Goal: Information Seeking & Learning: Find specific fact

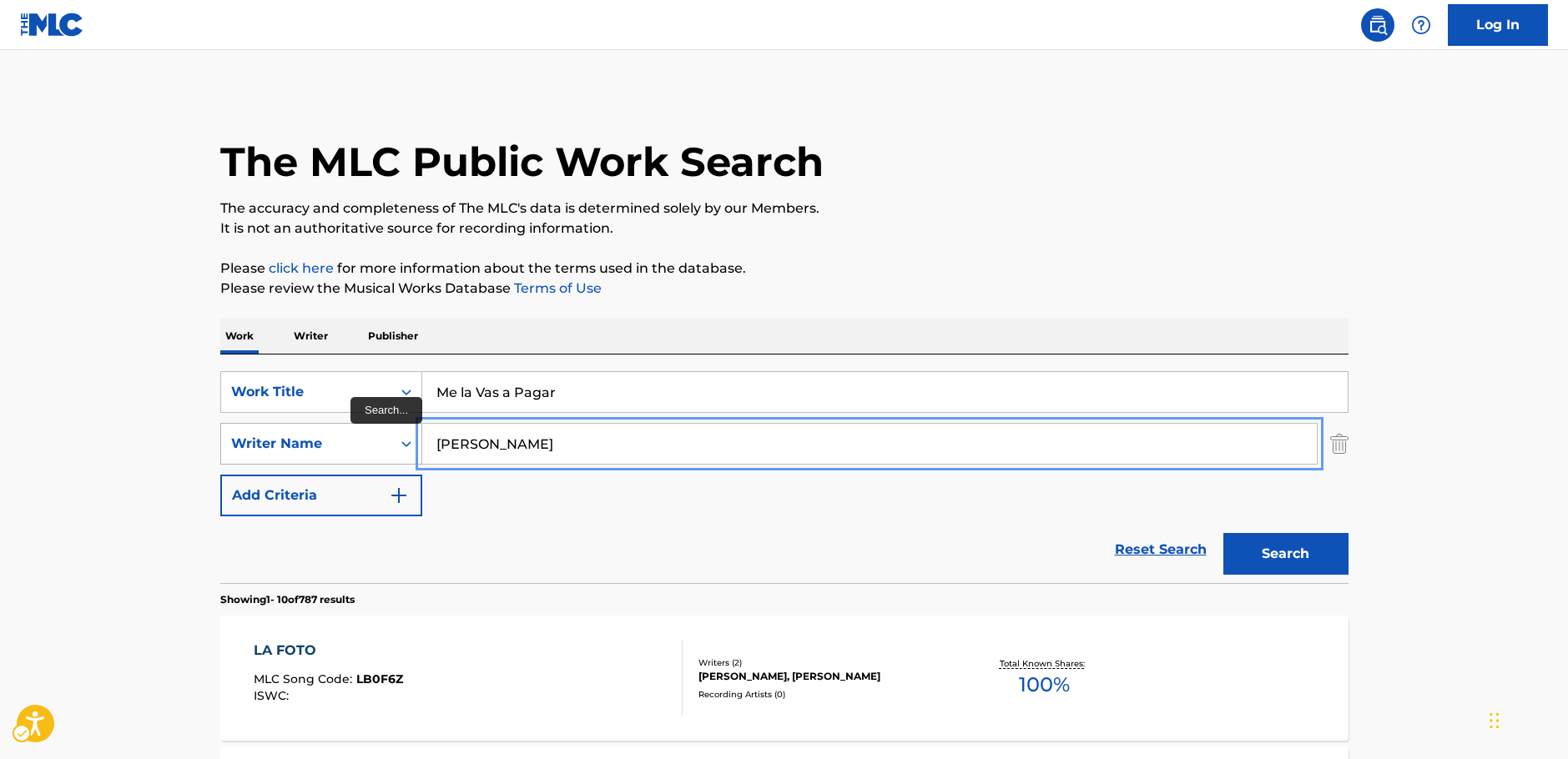
drag, startPoint x: 534, startPoint y: 442, endPoint x: 406, endPoint y: 442, distance: 128.0
click at [349, 456] on div "SearchWithCriteria656e3f6d-efae-4243-9b08-06383eee6877 Writer Name [PERSON_NAME]" at bounding box center [784, 443] width 1128 height 41
paste input "[PERSON_NAME]"
type input "[PERSON_NAME]"
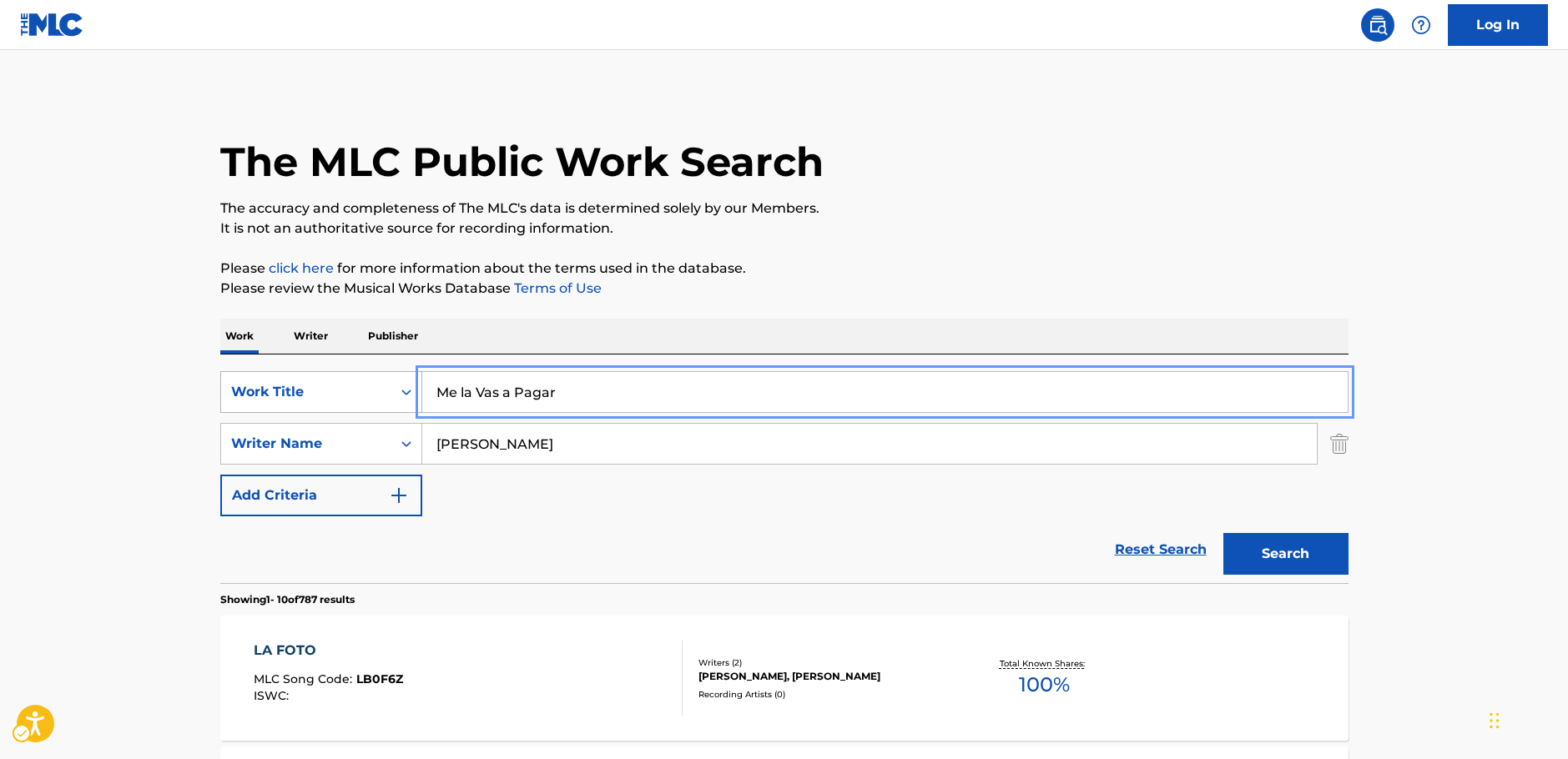
drag, startPoint x: 415, startPoint y: 393, endPoint x: 335, endPoint y: 395, distance: 80.0
click at [335, 395] on div "SearchWithCriteria485fe834-3d17-4fe4-a300-9f75b328b8ef Work Title Me la Vas a P…" at bounding box center [784, 392] width 1128 height 41
paste input "There's a Hole in the Heart of This Country"
type input "There's a Hole in the Heart of This Country"
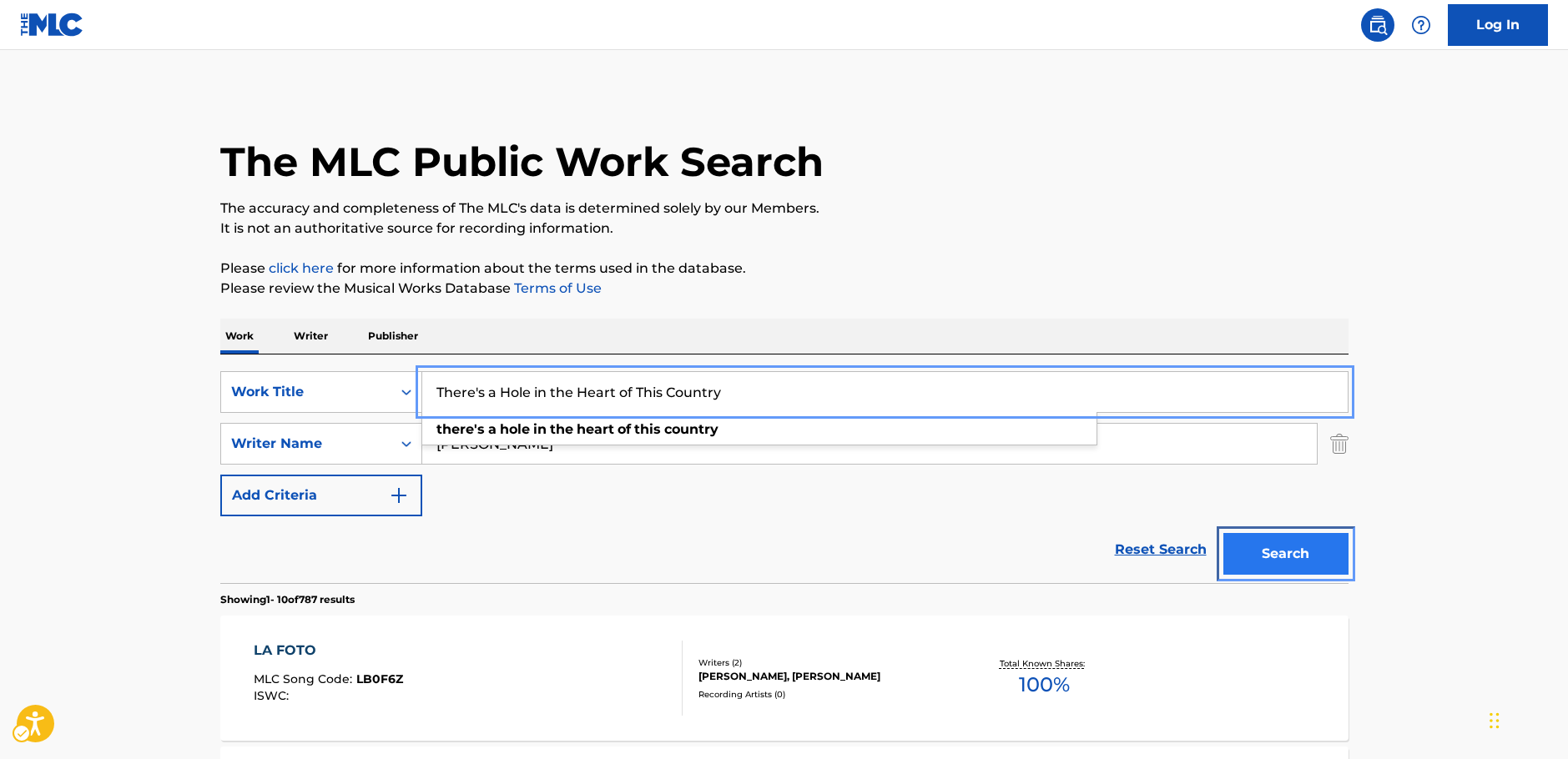
click at [1314, 547] on button "Search" at bounding box center [1286, 553] width 125 height 41
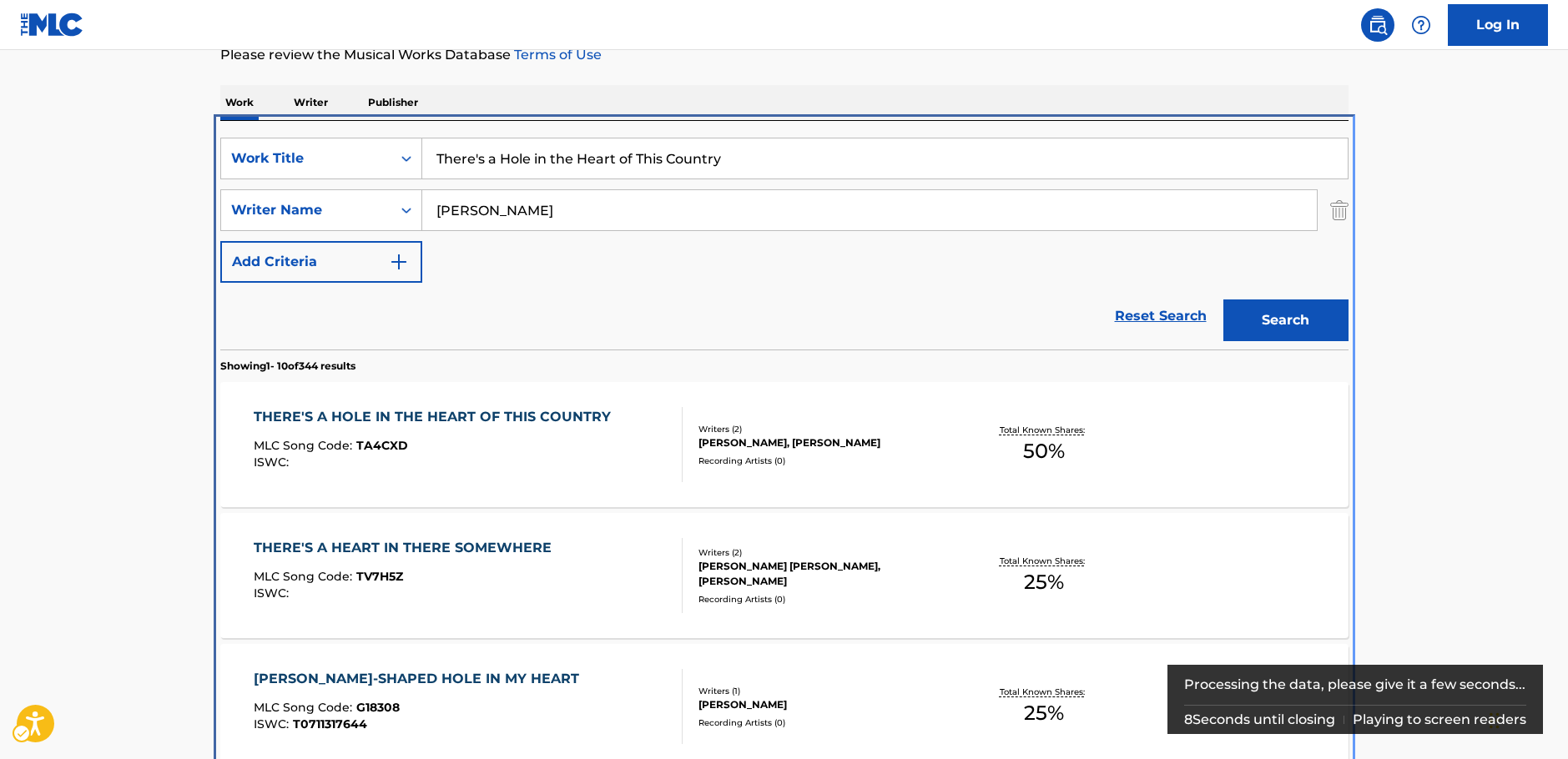
scroll to position [354, 0]
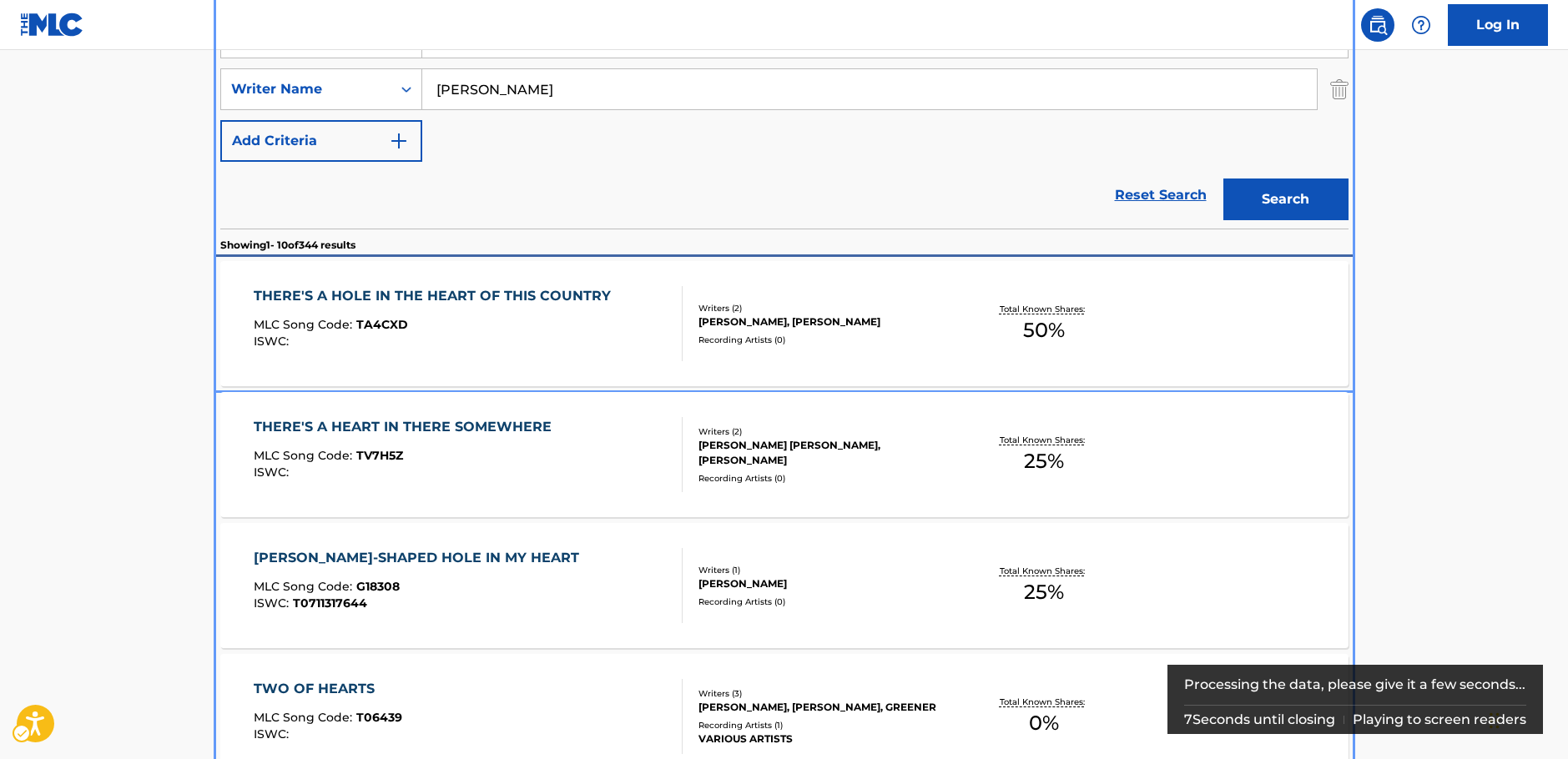
click at [458, 317] on div "THERE'S A HOLE IN THE HEART OF THIS COUNTRY MLC Song Code : TA4CXD ISWC :" at bounding box center [437, 323] width 366 height 75
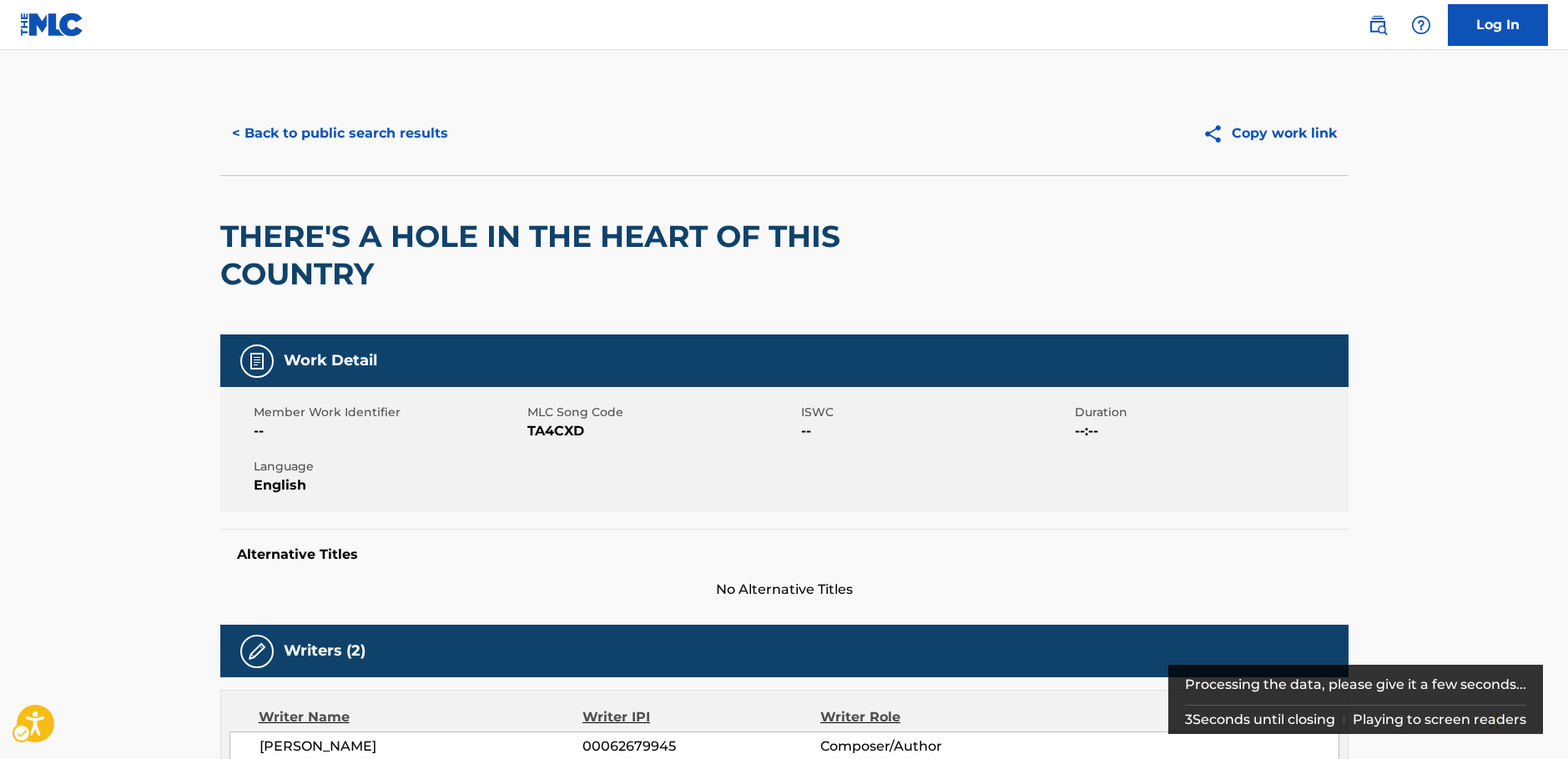
click at [544, 431] on span "MLC Song Code - TA4CXD" at bounding box center [662, 431] width 270 height 20
copy span "TA4CXD"
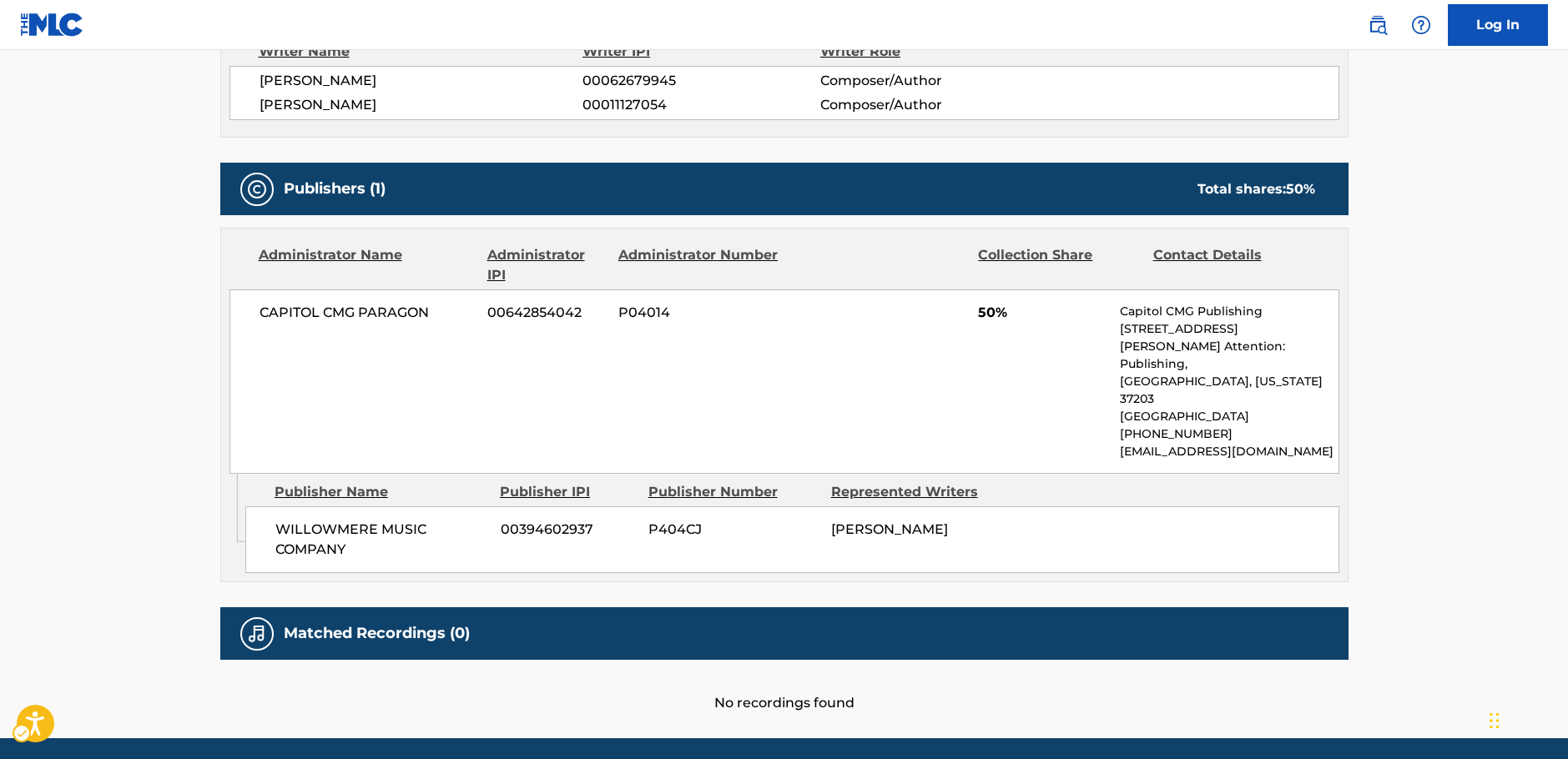
scroll to position [668, 0]
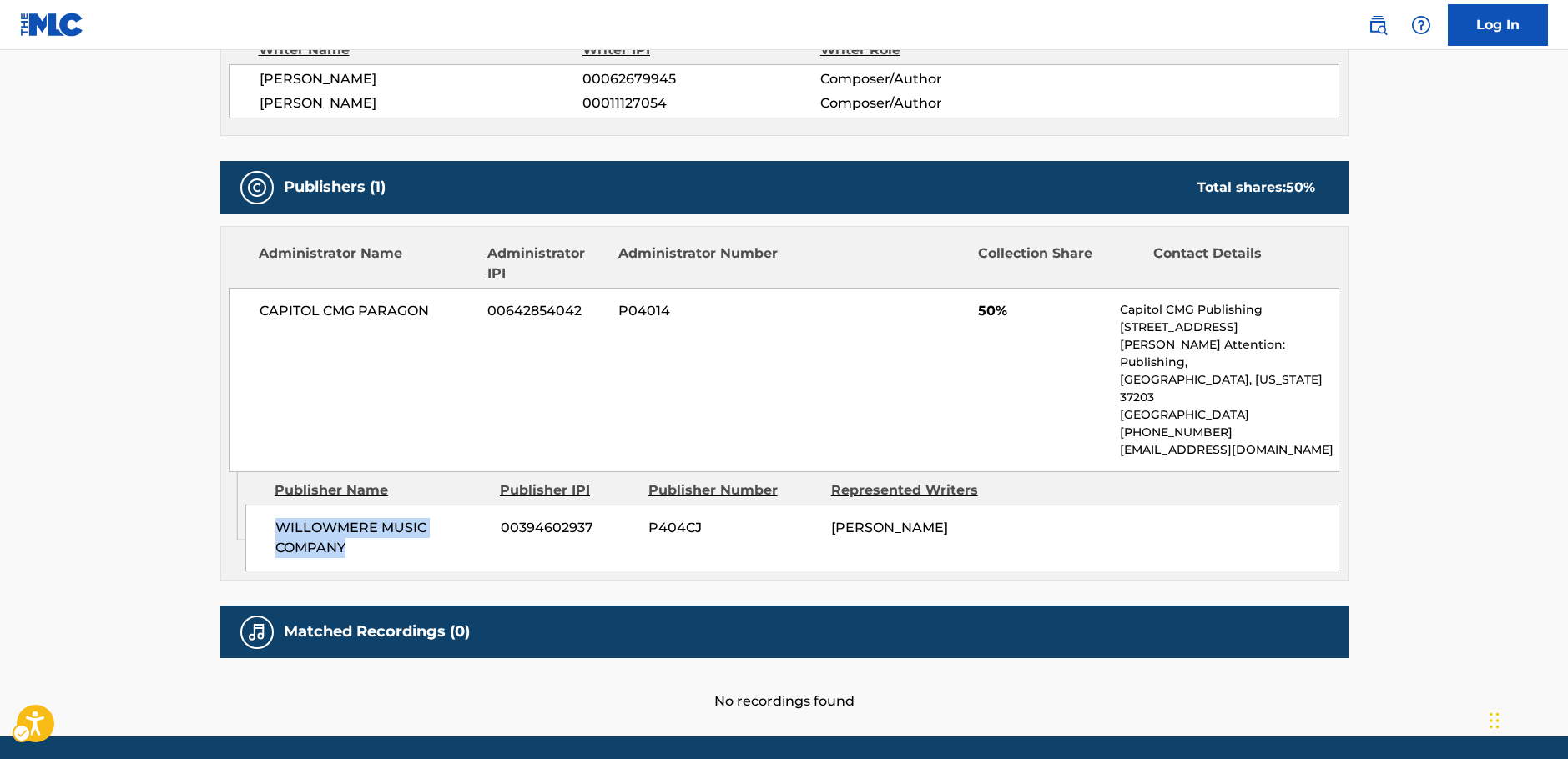
drag, startPoint x: 315, startPoint y: 518, endPoint x: 271, endPoint y: 511, distance: 44.6
click at [271, 511] on div "WILLOWMERE MUSIC COMPANY 00394602937 P404CJ [PERSON_NAME]" at bounding box center [792, 538] width 1094 height 66
copy span "WILLOWMERE MUSIC COMPANY"
drag, startPoint x: 435, startPoint y: 316, endPoint x: 254, endPoint y: 315, distance: 181.0
click at [254, 315] on div "CAPITOL CMG PARAGON 00642854042 P04014 50% Capitol CMG Publishing [STREET_ADDRE…" at bounding box center [784, 380] width 1110 height 185
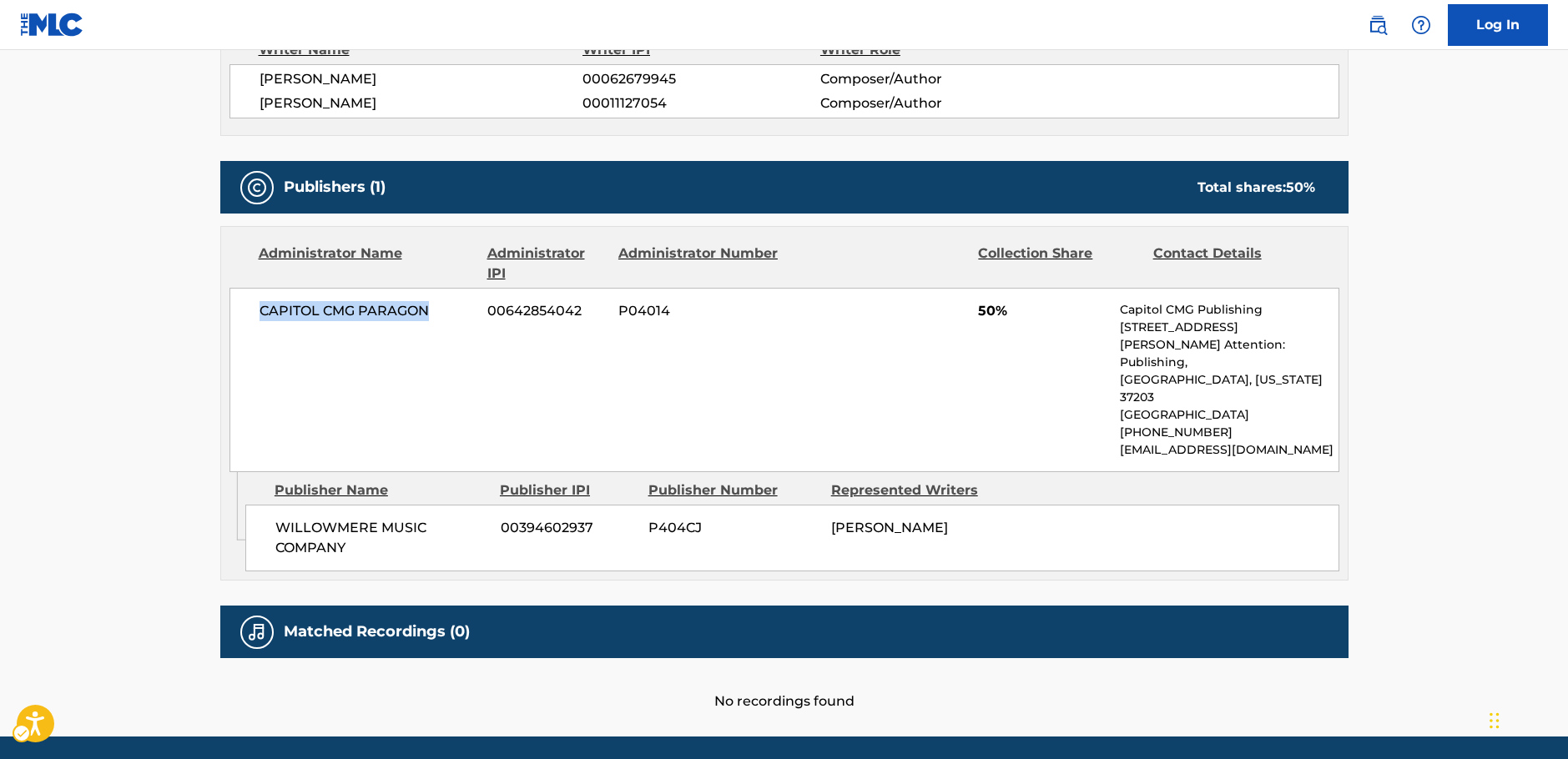
copy span "CAPITOL CMG PARAGON"
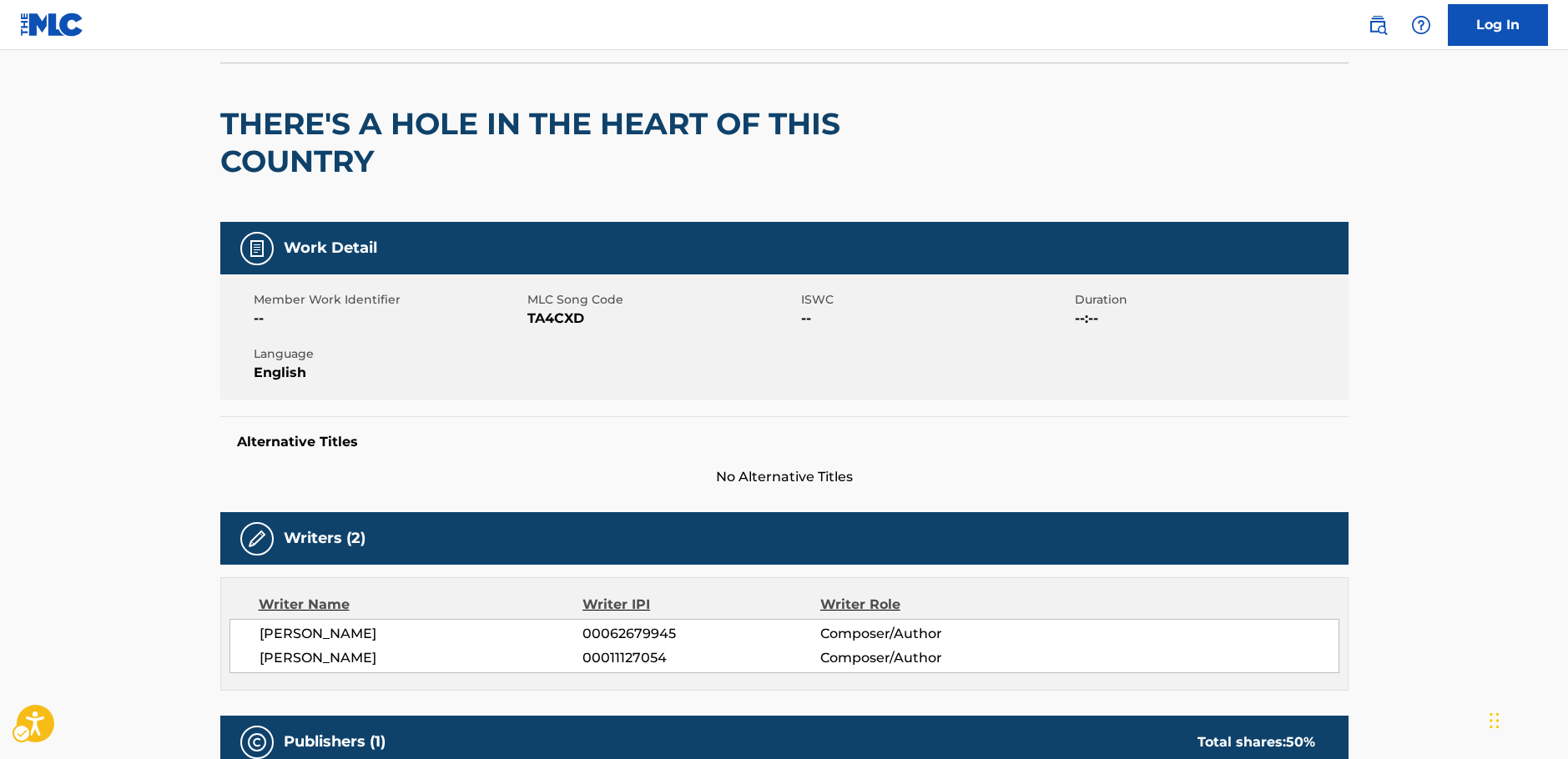
scroll to position [0, 0]
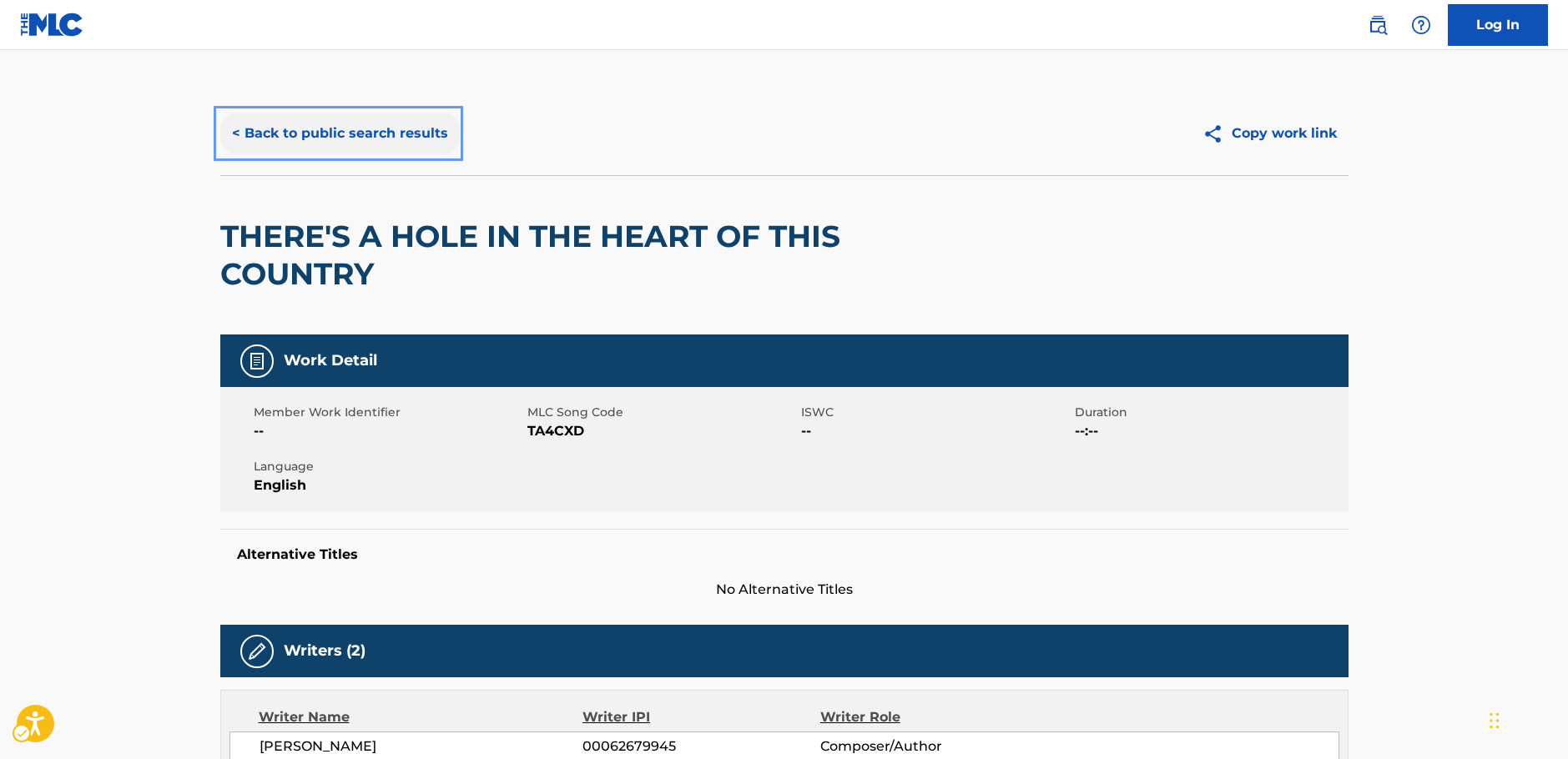
click at [323, 130] on button "< Back to public search results" at bounding box center [340, 133] width 240 height 41
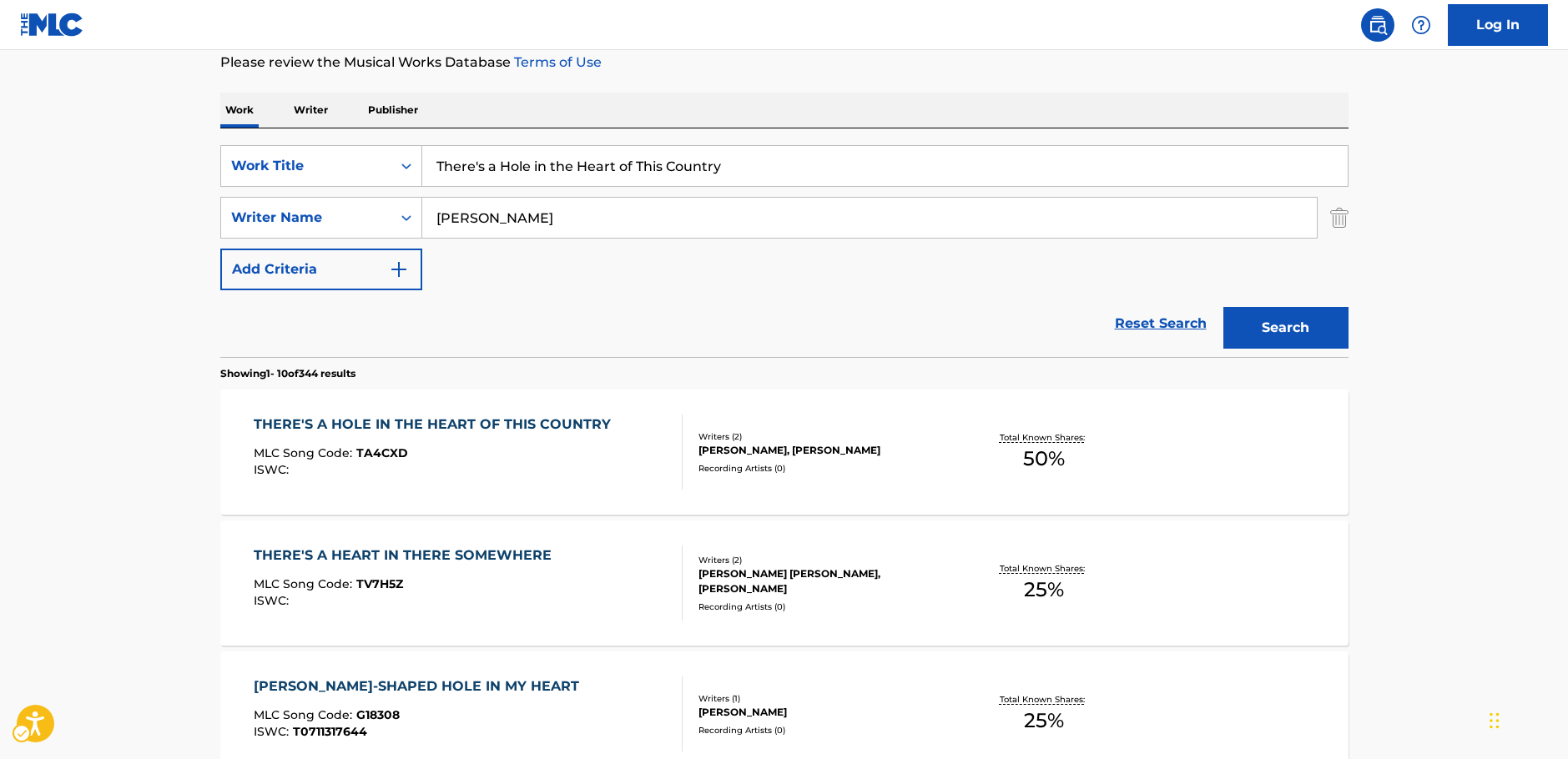
scroll to position [21, 0]
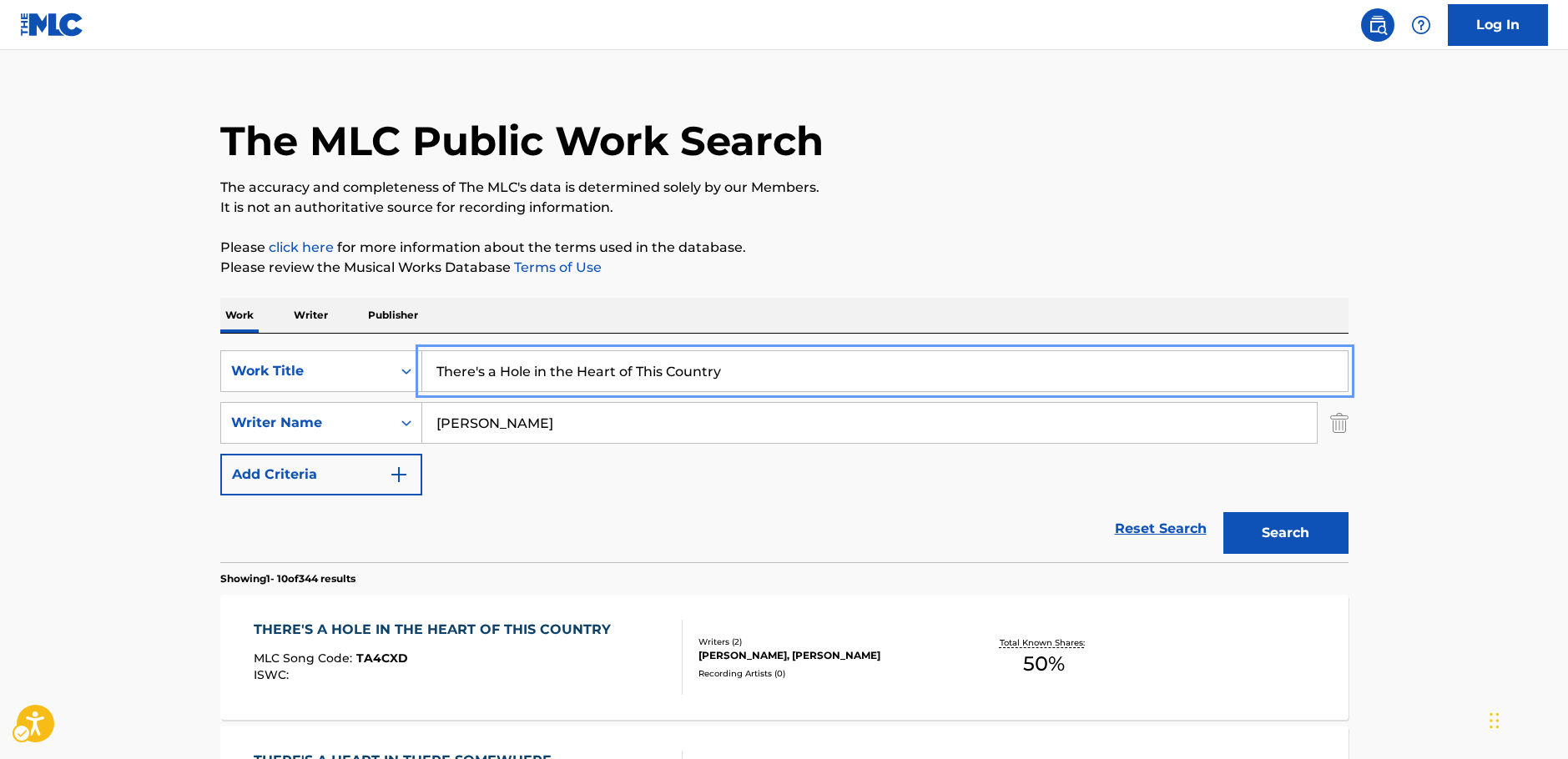
drag, startPoint x: 761, startPoint y: 354, endPoint x: 186, endPoint y: 354, distance: 575.0
click at [268, 342] on div "SearchWithCriteria485fe834-3d17-4fe4-a300-9f75b328b8ef Work Title There's a Hol…" at bounding box center [784, 448] width 1128 height 229
paste input "Love of [DEMOGRAPHIC_DATA] For Me"
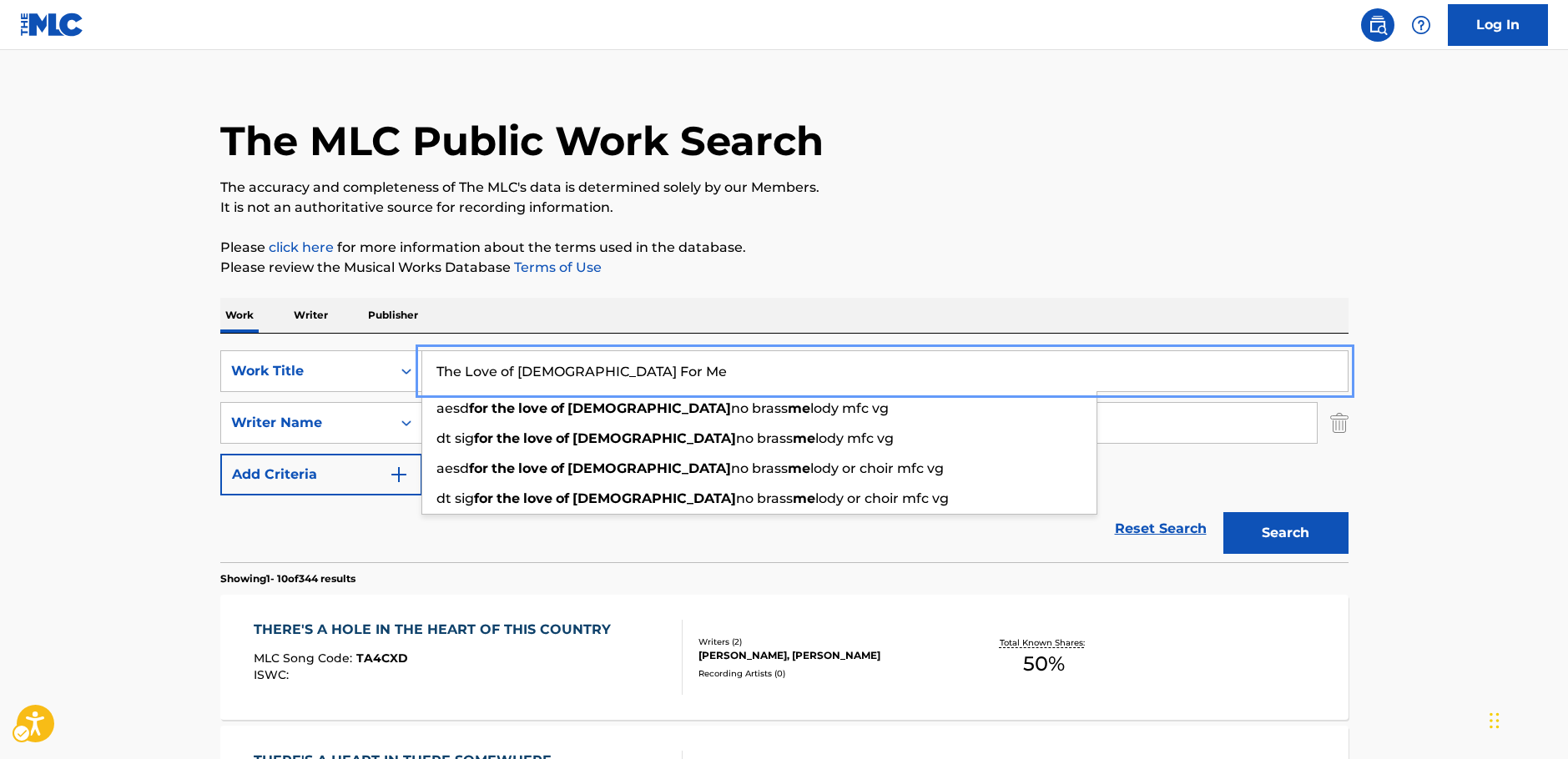
type input "The Love of [DEMOGRAPHIC_DATA] For Me"
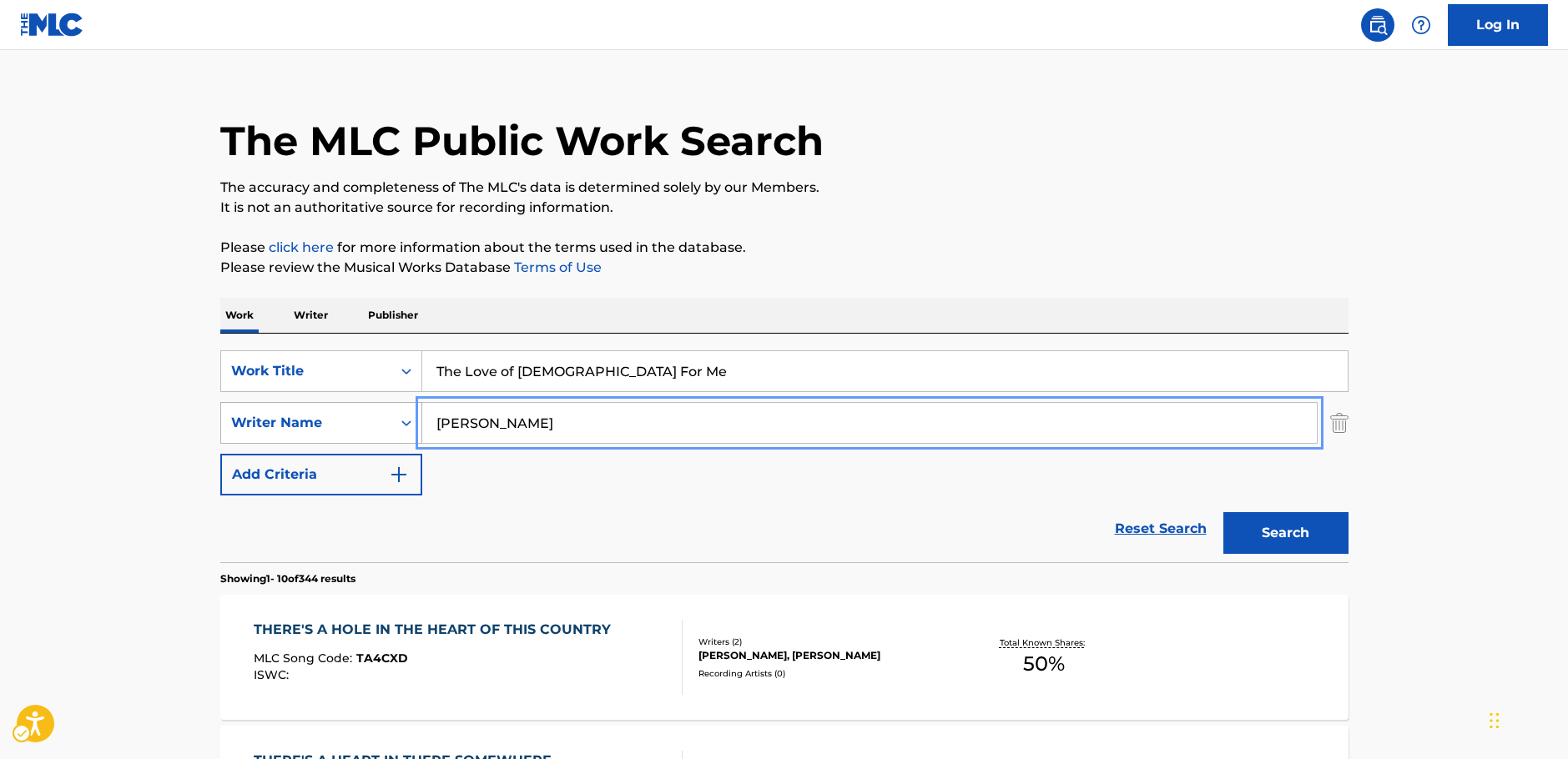
drag, startPoint x: 482, startPoint y: 422, endPoint x: 351, endPoint y: 413, distance: 131.3
click at [351, 413] on div "SearchWithCriteria656e3f6d-efae-4243-9b08-06383eee6877 Writer Name [PERSON_NAME]" at bounding box center [784, 422] width 1128 height 41
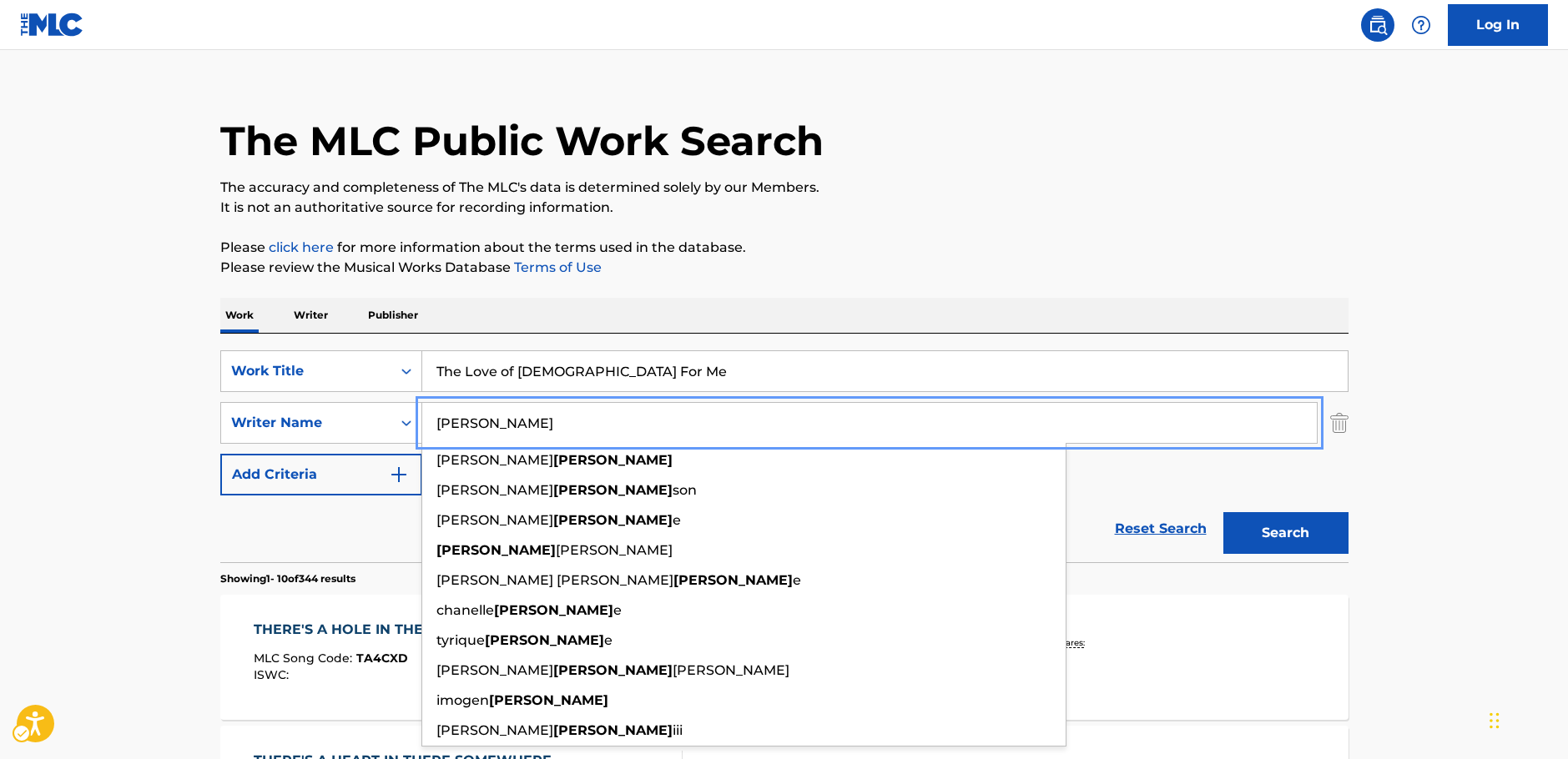
type input "[PERSON_NAME]"
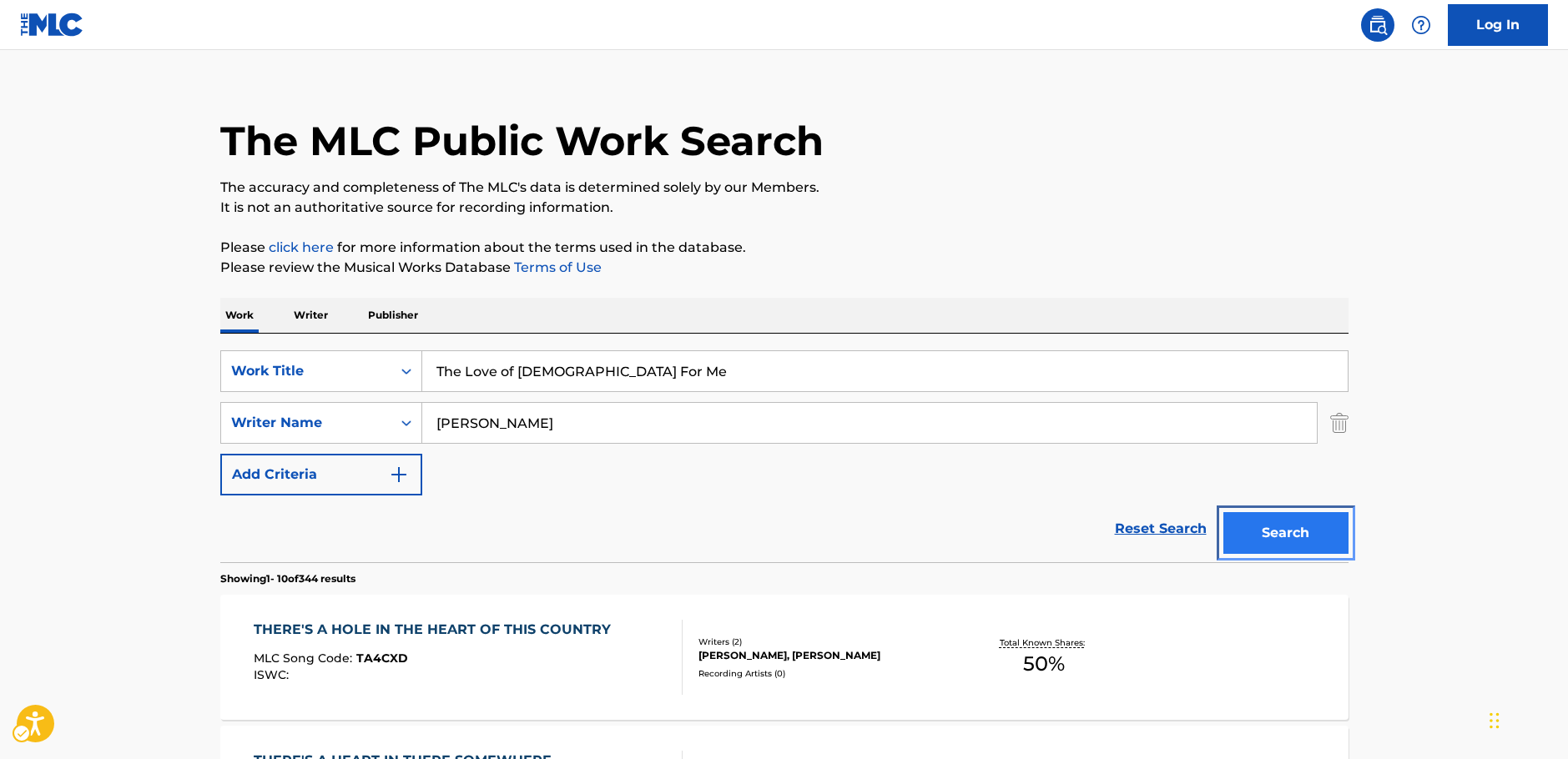
click at [1275, 538] on button "Search" at bounding box center [1286, 532] width 125 height 41
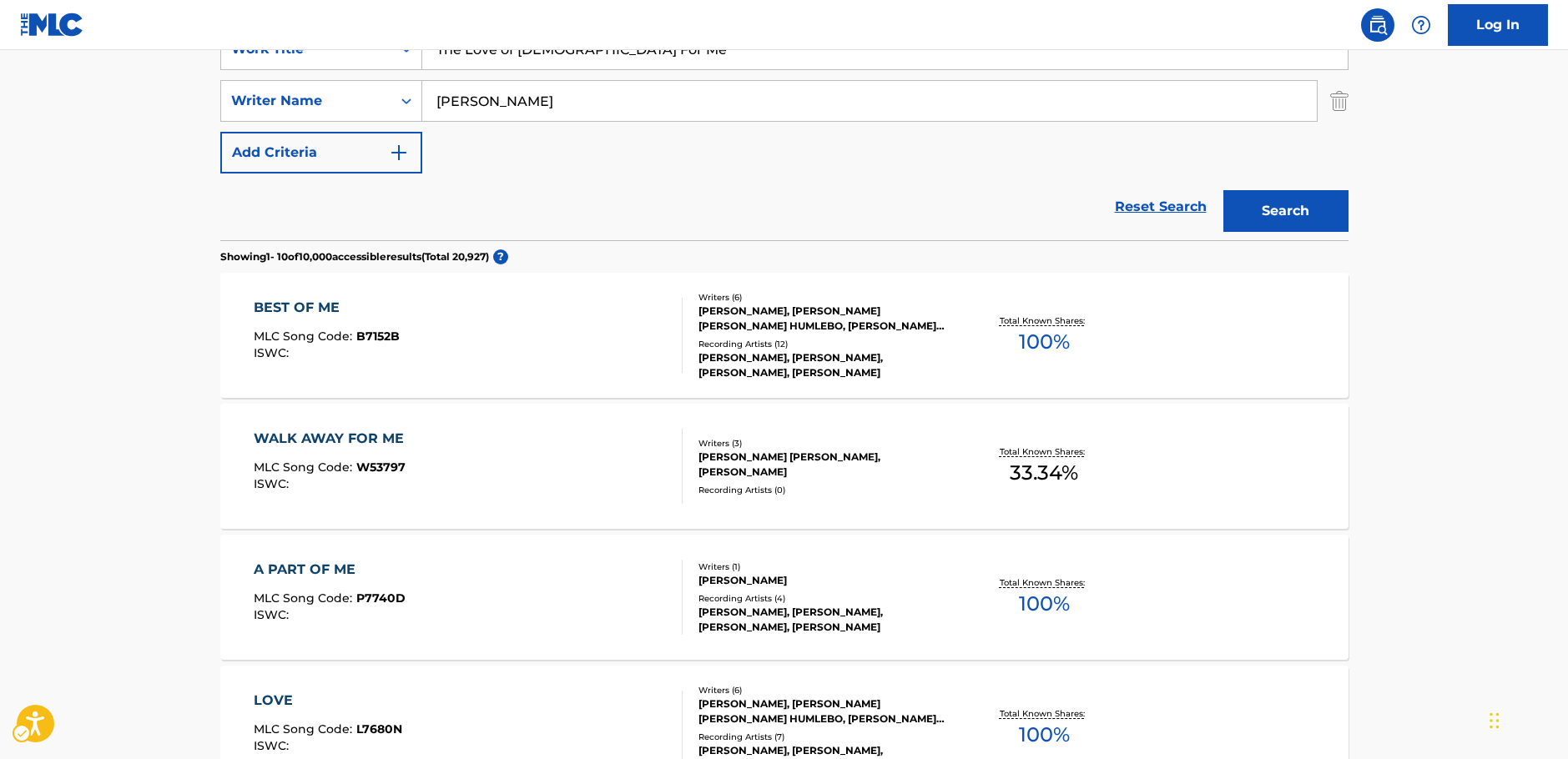
scroll to position [104, 0]
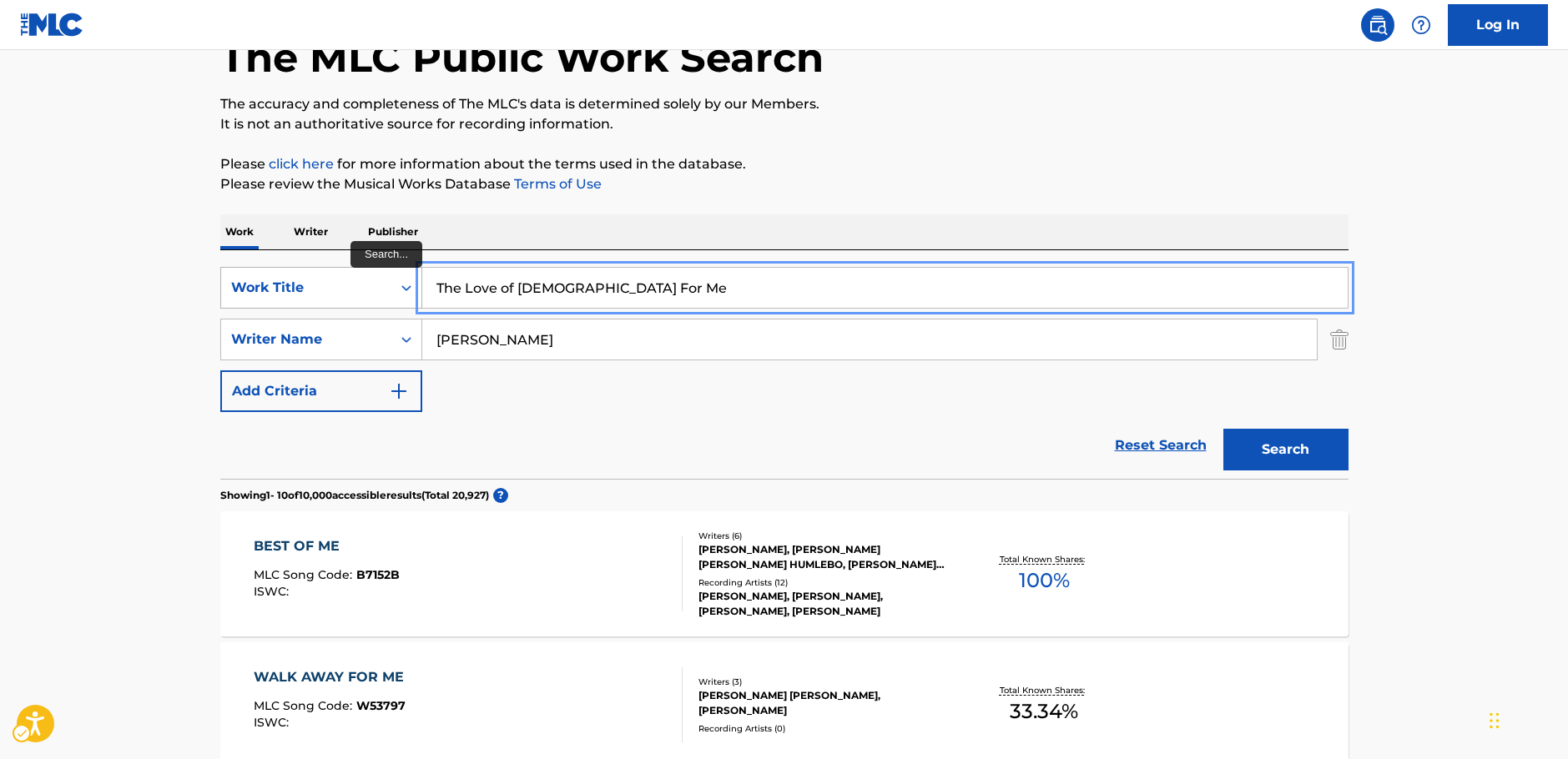
drag, startPoint x: 639, startPoint y: 286, endPoint x: 353, endPoint y: 298, distance: 286.3
click at [353, 298] on div "SearchWithCriteria485fe834-3d17-4fe4-a300-9f75b328b8ef Work Title The Love of G…" at bounding box center [784, 287] width 1128 height 41
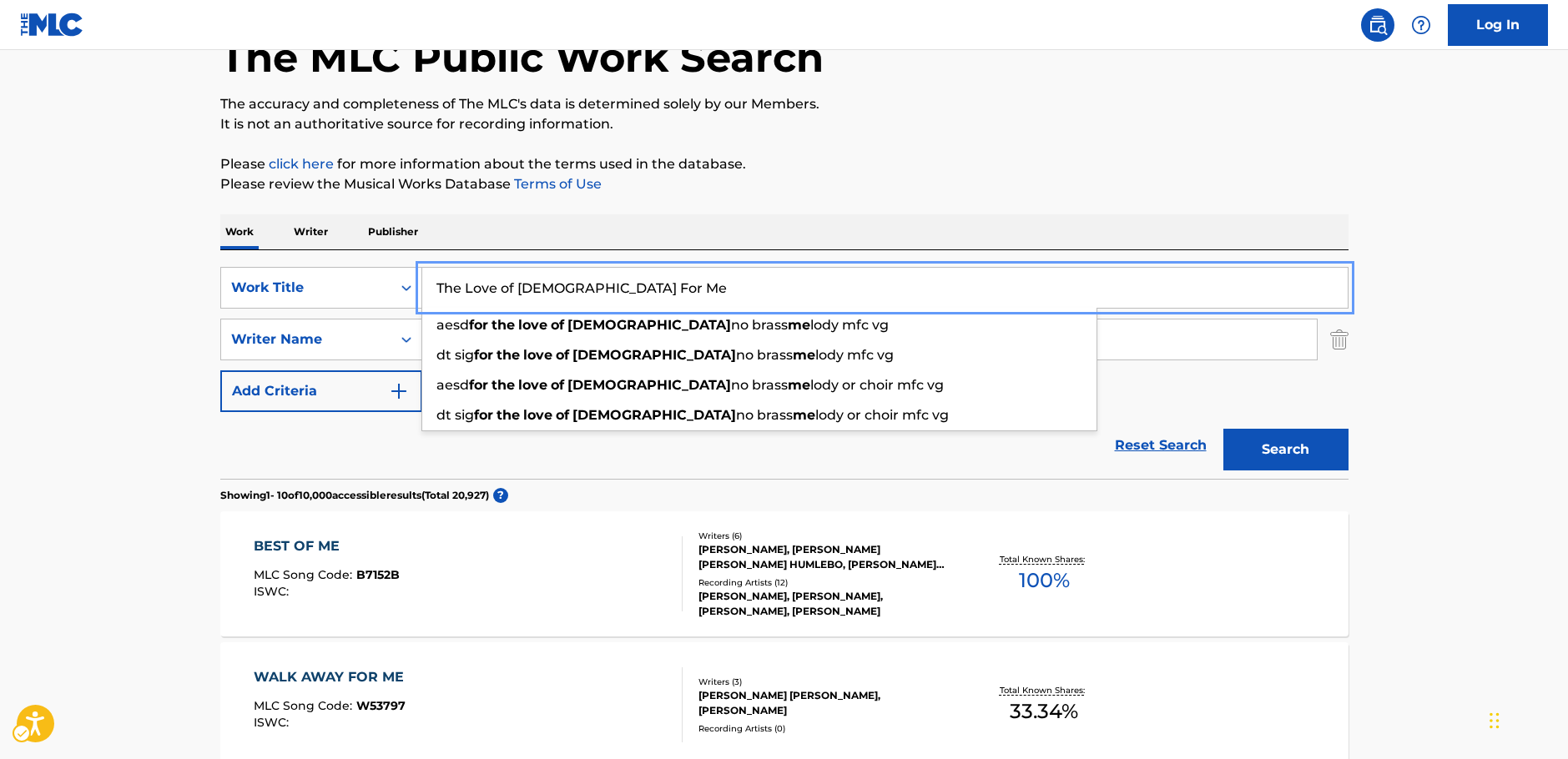
paste input "Love of [DEMOGRAPHIC_DATA]"
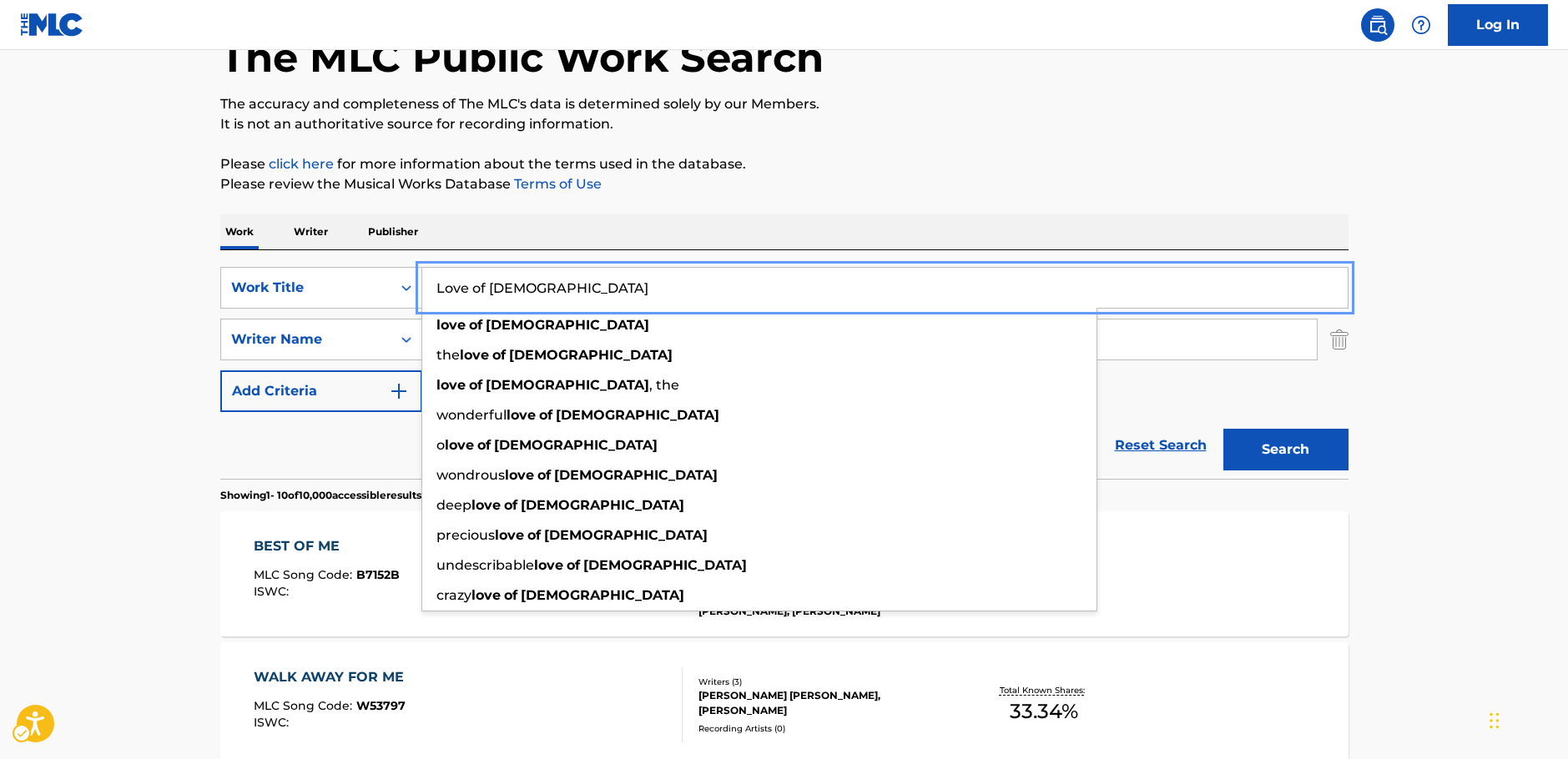
type input "Love of [DEMOGRAPHIC_DATA]"
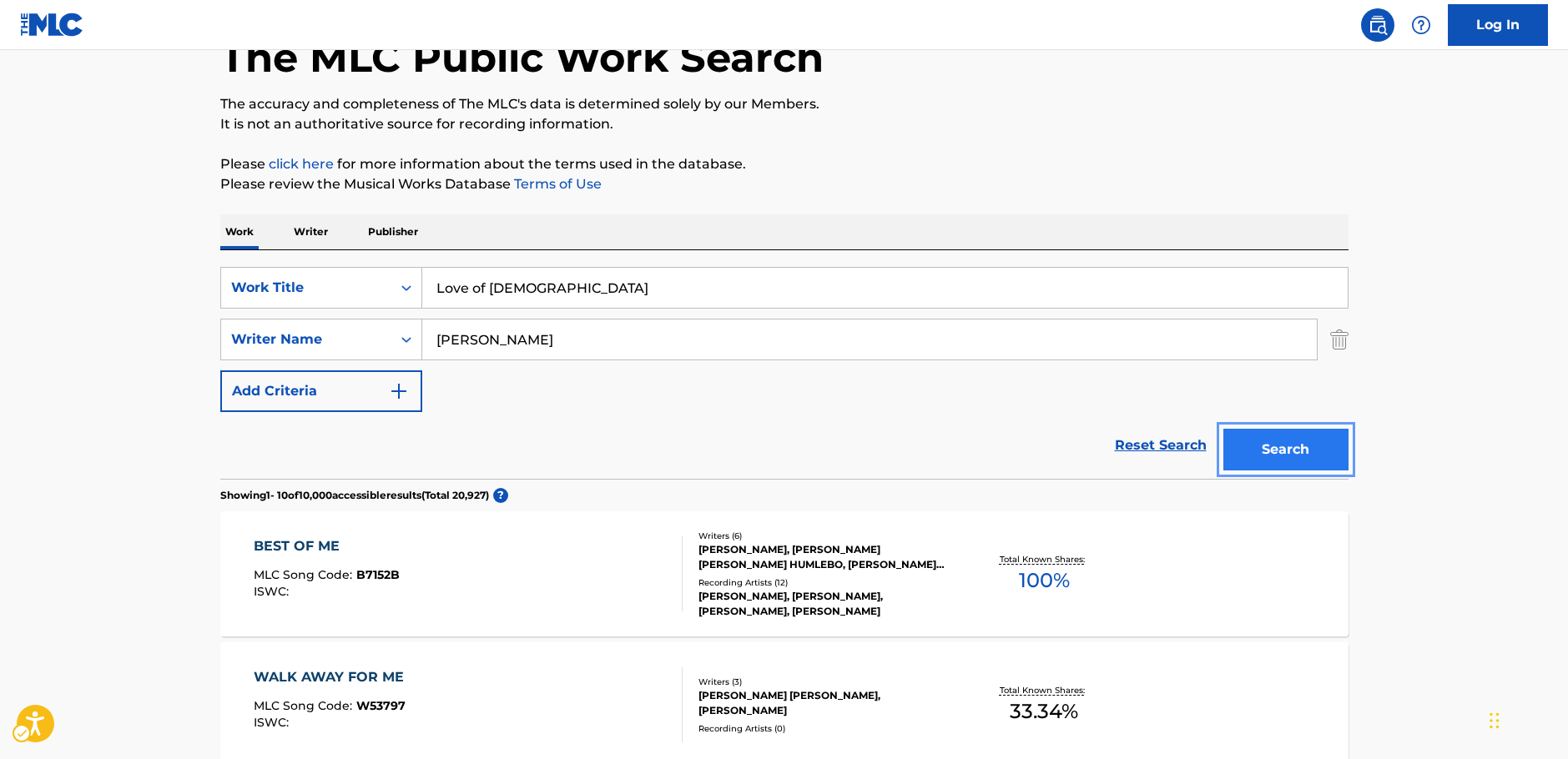
click at [1297, 453] on button "Search" at bounding box center [1286, 449] width 125 height 41
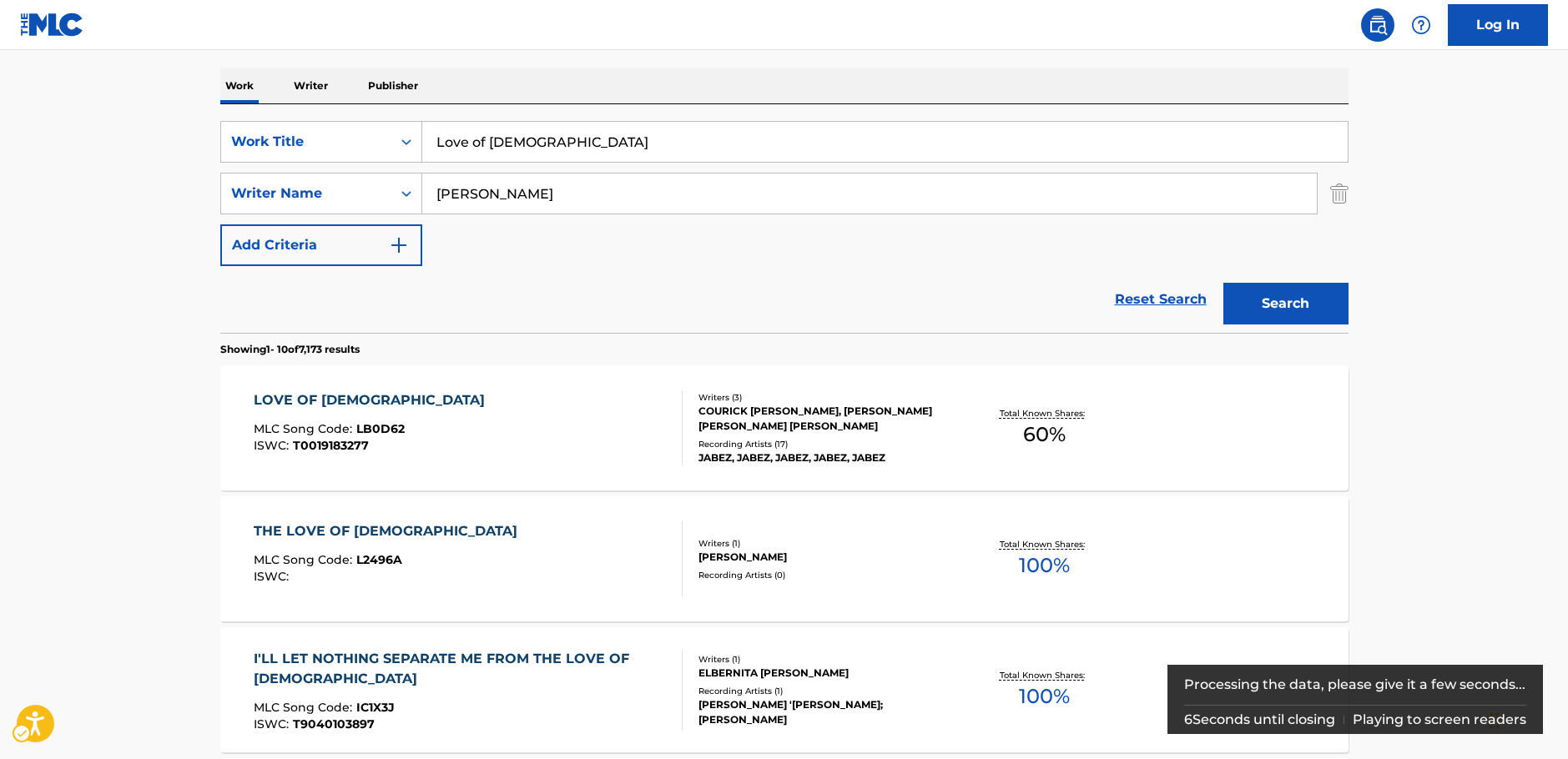
scroll to position [84, 0]
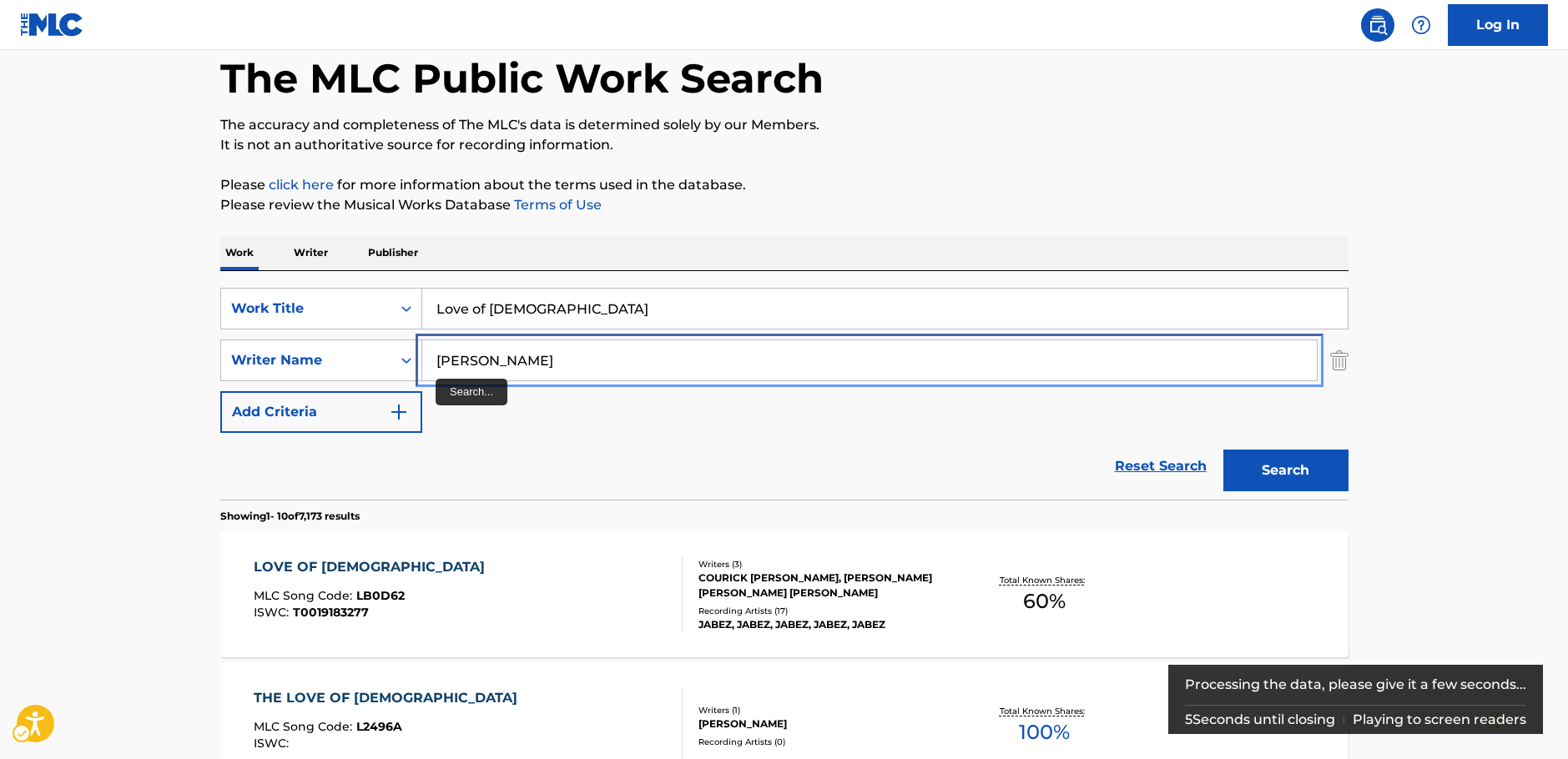
click at [436, 362] on input "[PERSON_NAME]" at bounding box center [869, 361] width 894 height 40
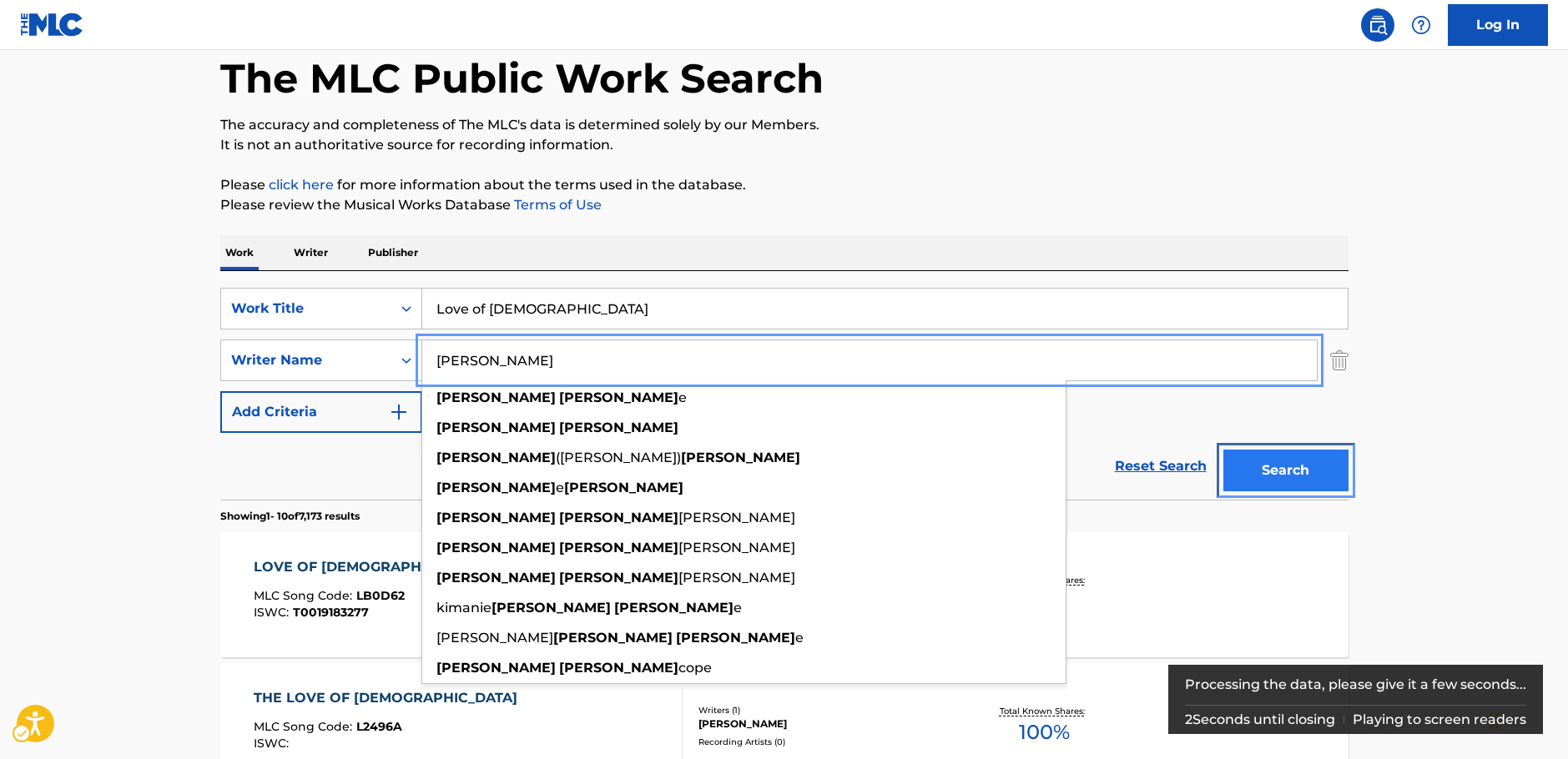
click at [1314, 461] on button "Search" at bounding box center [1286, 469] width 125 height 41
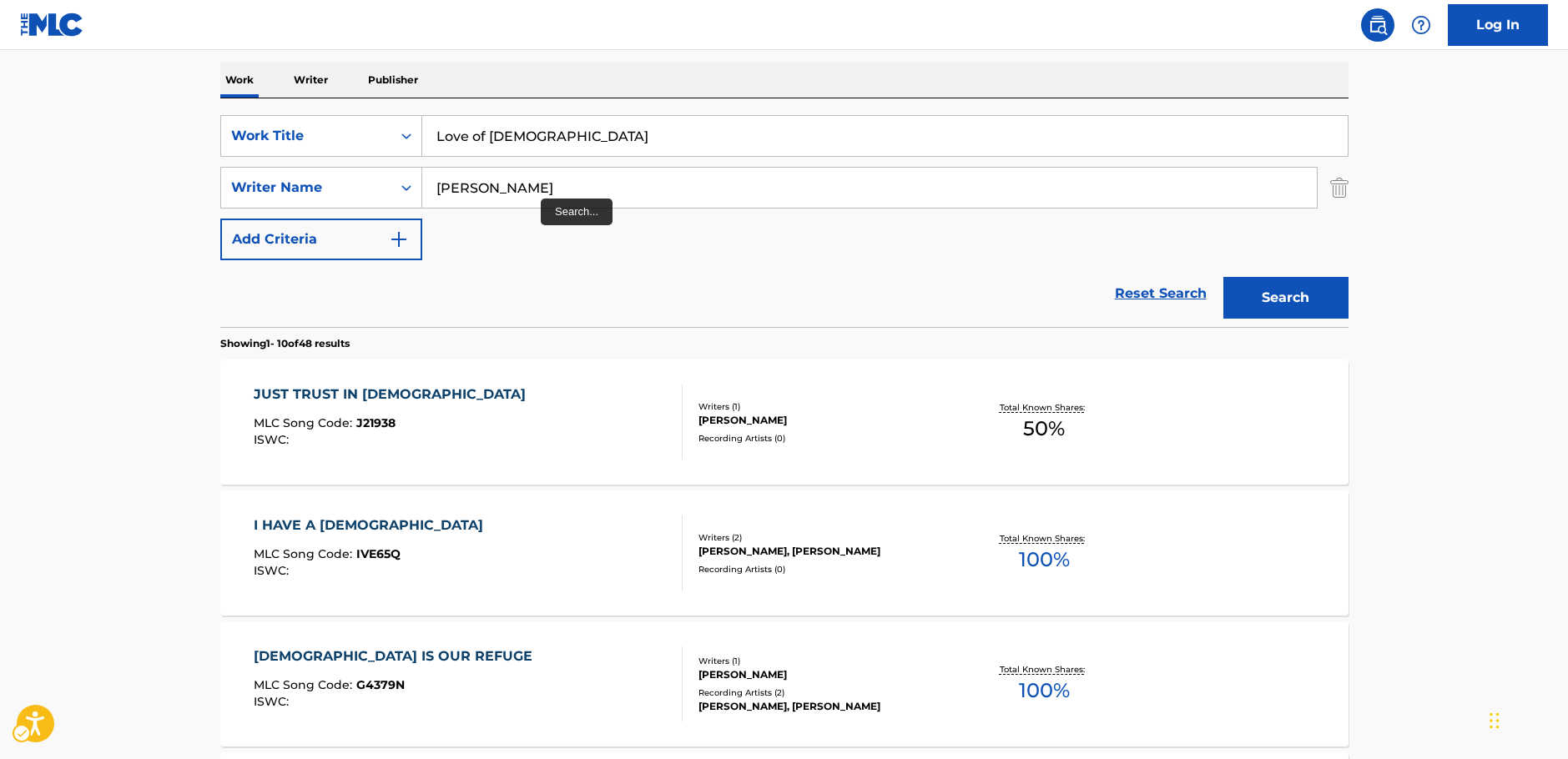
scroll to position [188, 0]
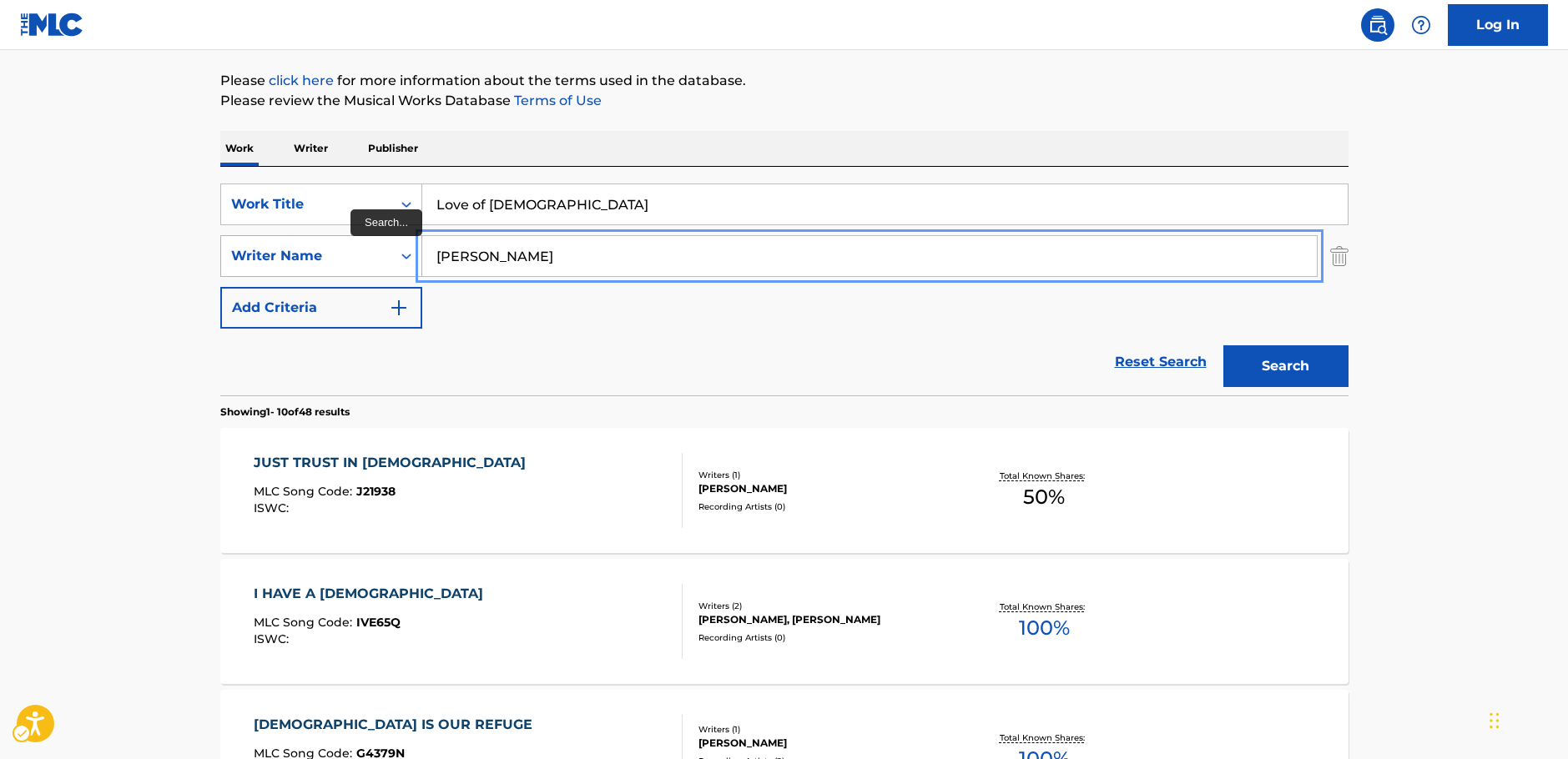
drag, startPoint x: 534, startPoint y: 255, endPoint x: 298, endPoint y: 247, distance: 236.1
click at [298, 247] on div "SearchWithCriteria656e3f6d-efae-4243-9b08-06383eee6877 Writer Name [PERSON_NAME]" at bounding box center [784, 255] width 1128 height 41
paste input "[PERSON_NAME]"
type input "[PERSON_NAME]"
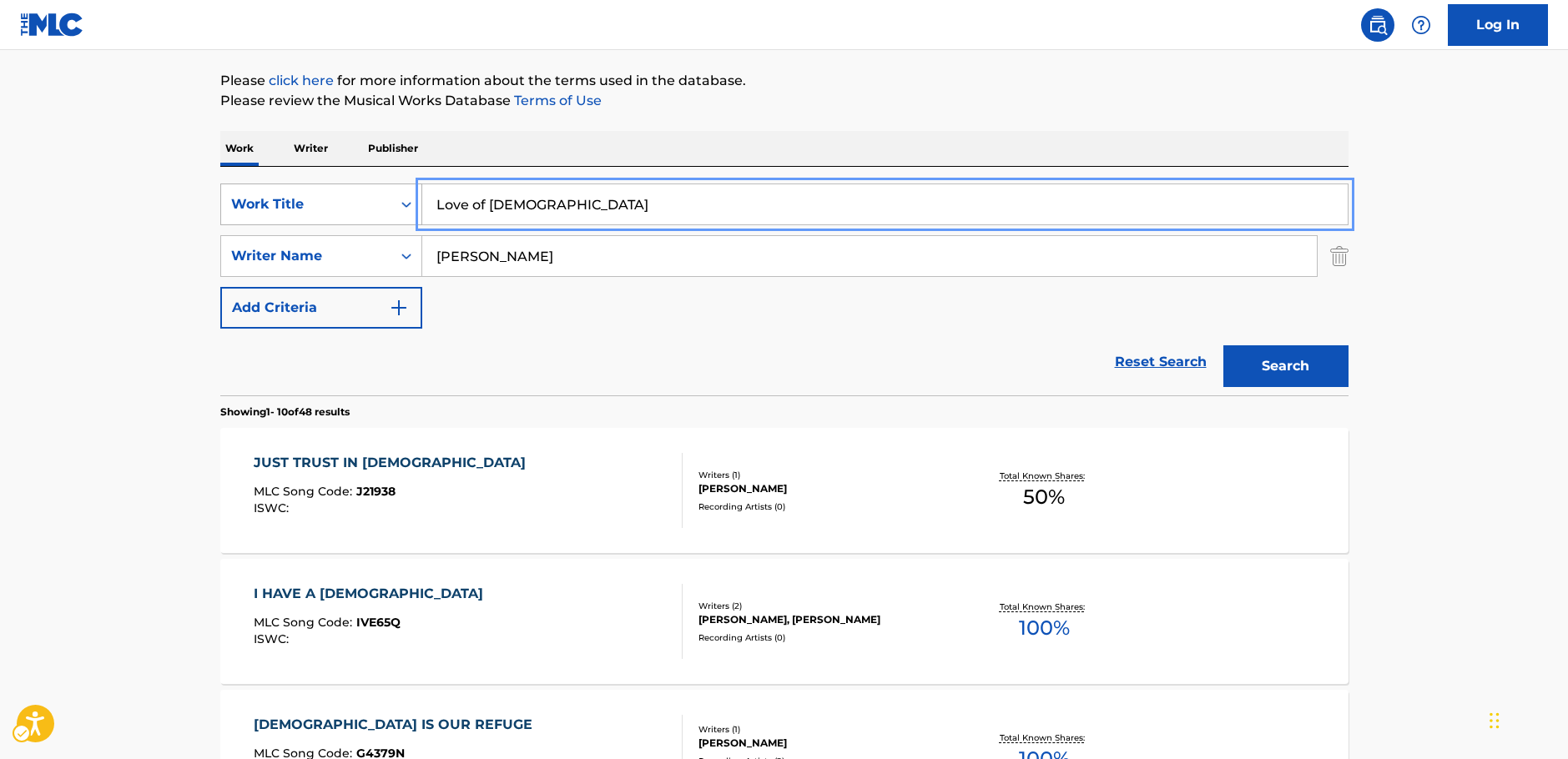
drag, startPoint x: 426, startPoint y: 204, endPoint x: 331, endPoint y: 204, distance: 95.0
click at [331, 204] on div "SearchWithCriteria485fe834-3d17-4fe4-a300-9f75b328b8ef Work Title Love of God" at bounding box center [784, 204] width 1128 height 41
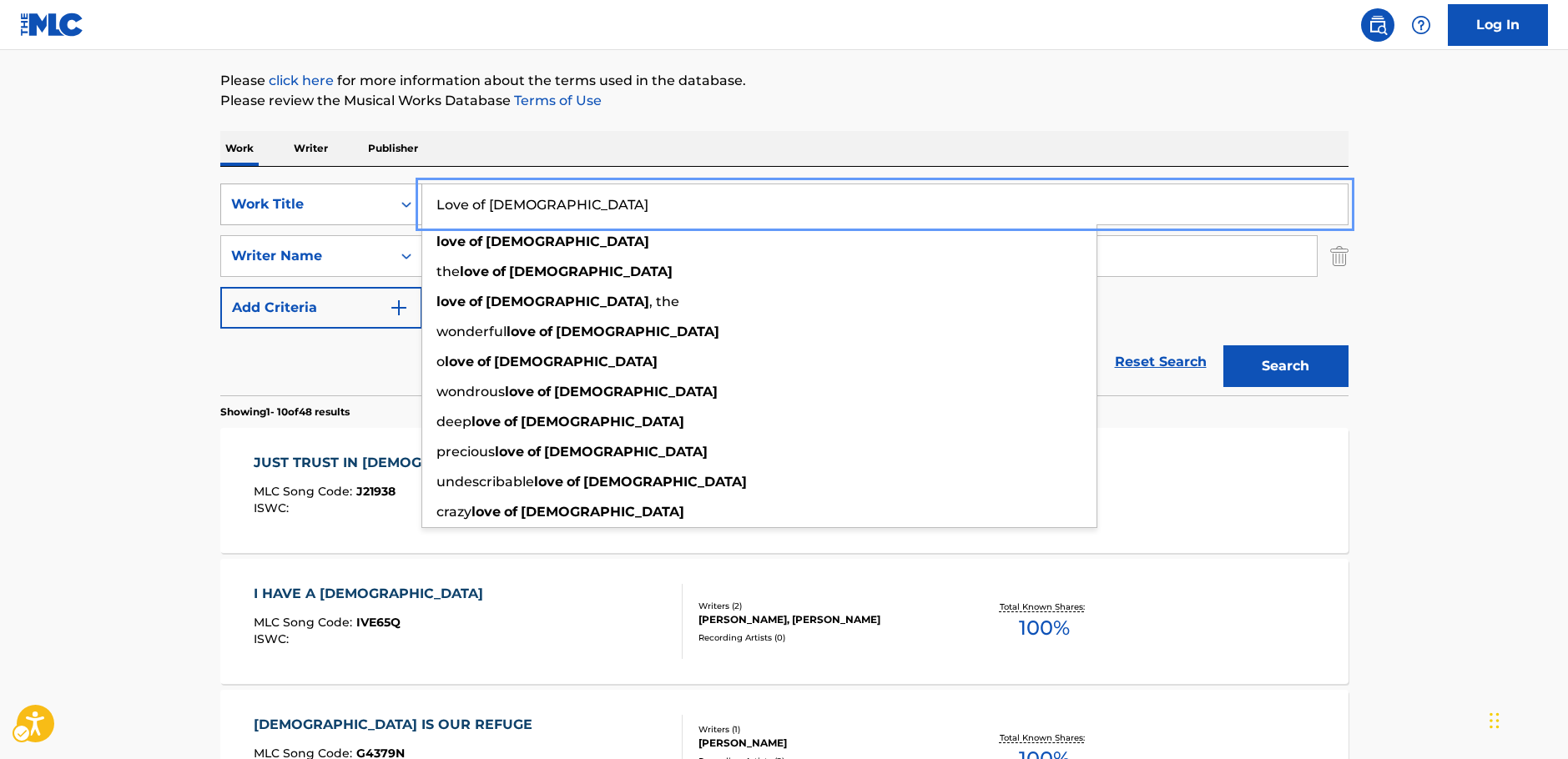
paste input "It Was Grace"
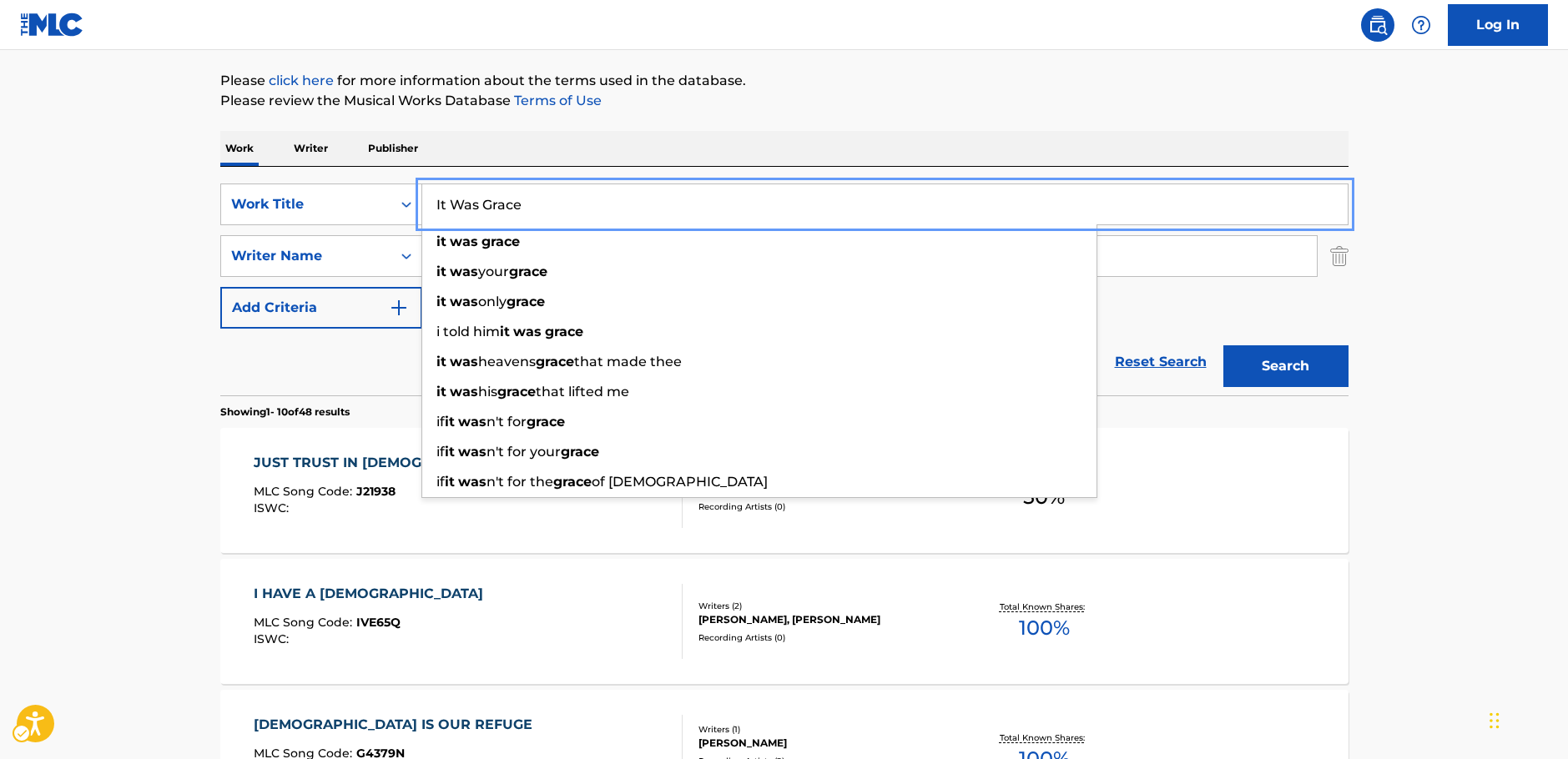
type input "It Was Grace"
click at [1271, 366] on button "Search" at bounding box center [1286, 366] width 125 height 41
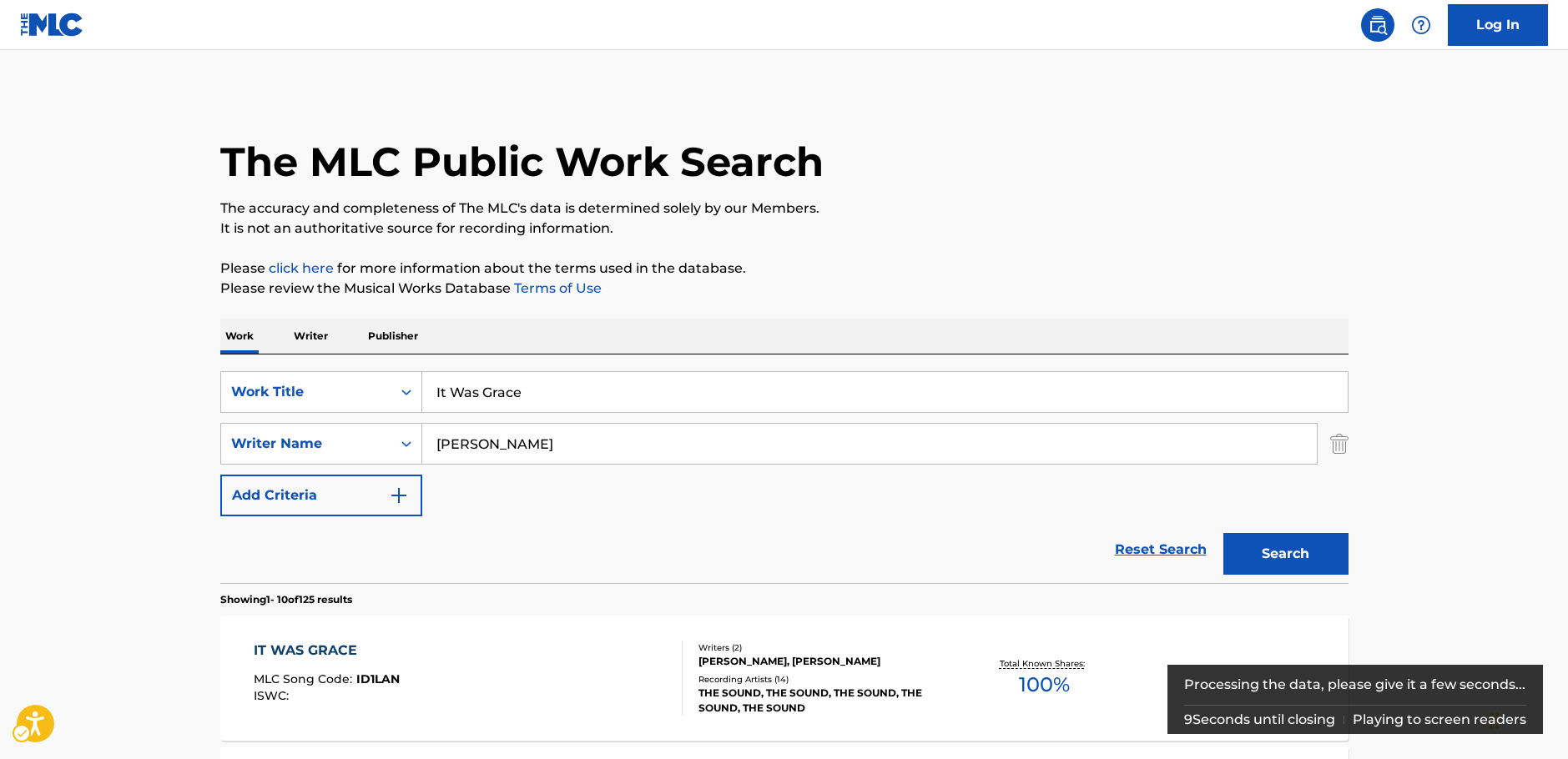
scroll to position [84, 0]
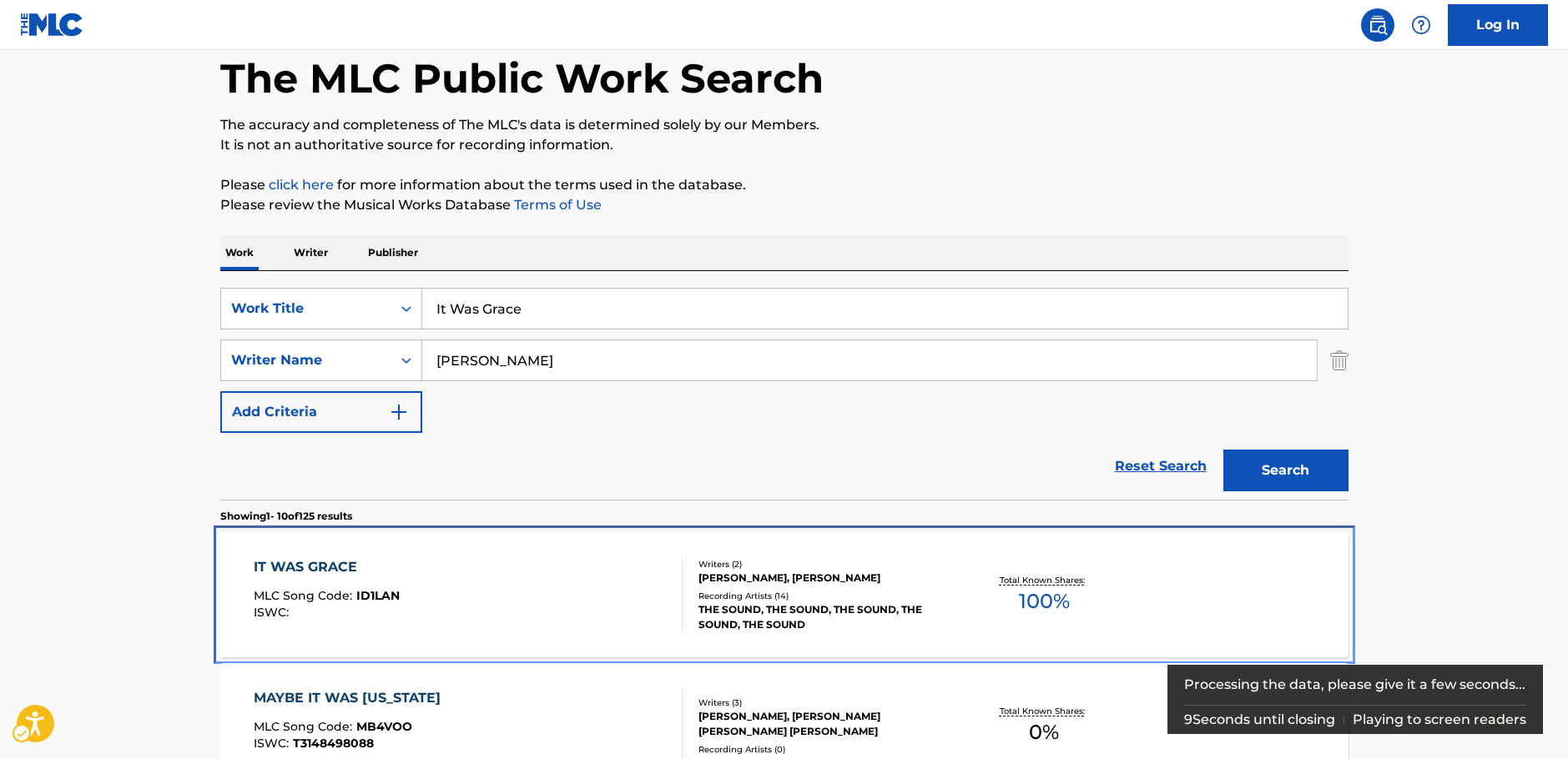
click at [444, 582] on div "IT WAS GRACE MLC Song Code : ID1LAN ISWC :" at bounding box center [469, 595] width 429 height 75
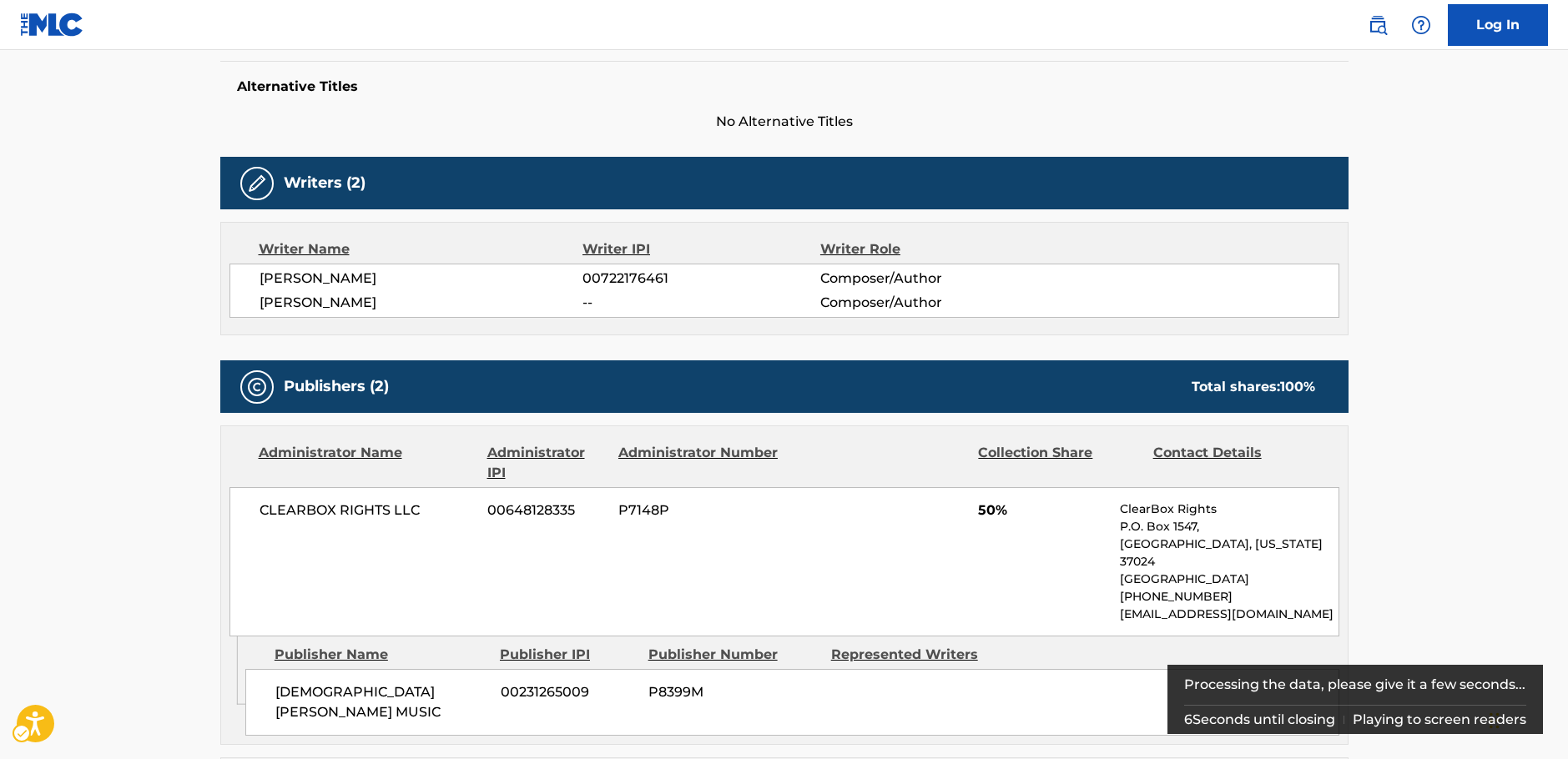
scroll to position [187, 0]
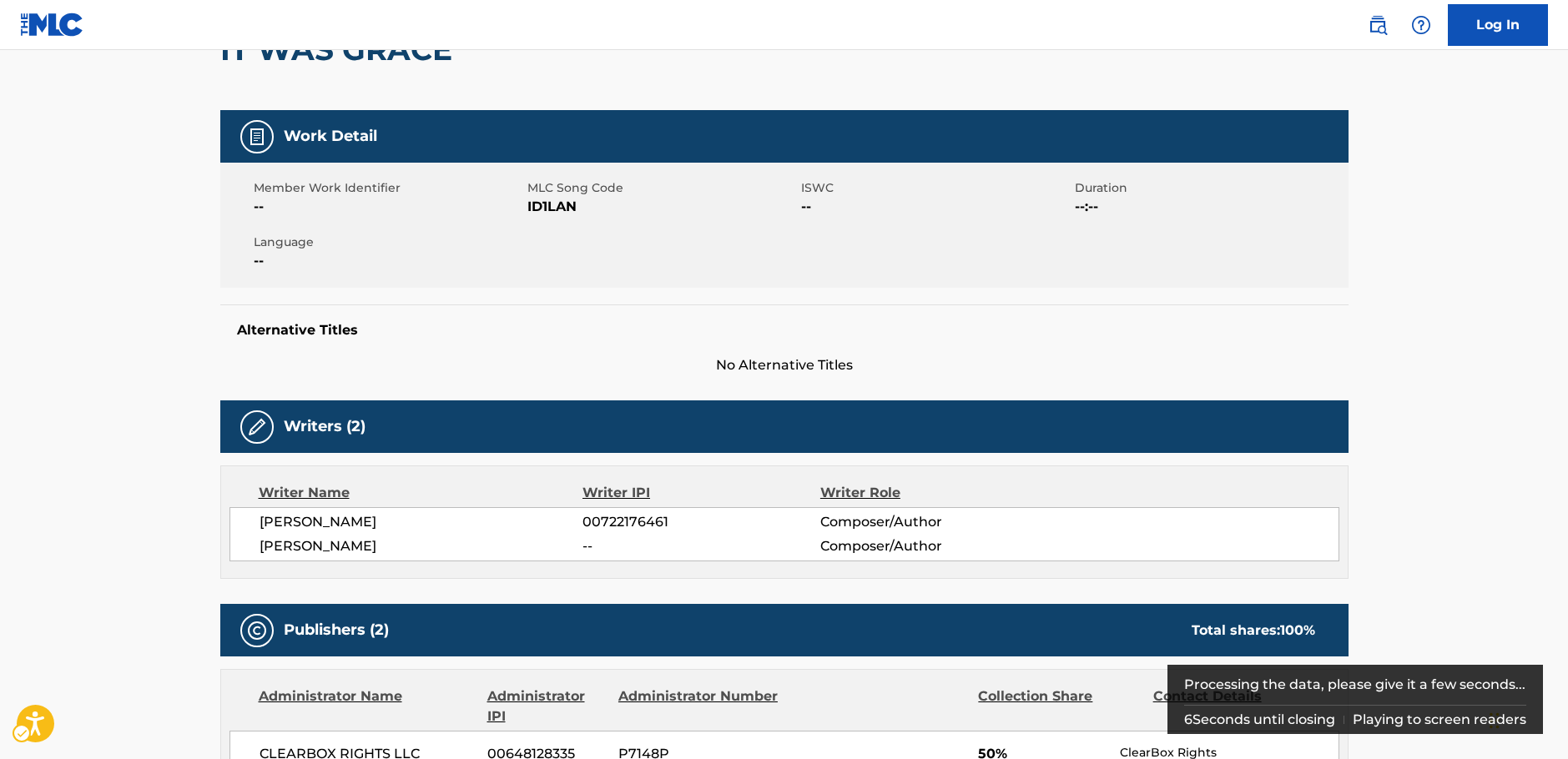
click at [545, 213] on span "MLC Song Code - ID1LAN" at bounding box center [662, 207] width 270 height 20
copy span "ID1LAN"
drag, startPoint x: 311, startPoint y: 543, endPoint x: 346, endPoint y: 493, distance: 61.0
click at [248, 523] on div "[PERSON_NAME] 00722176461 Composer/Author [PERSON_NAME] -- Composer/Author" at bounding box center [784, 534] width 1110 height 54
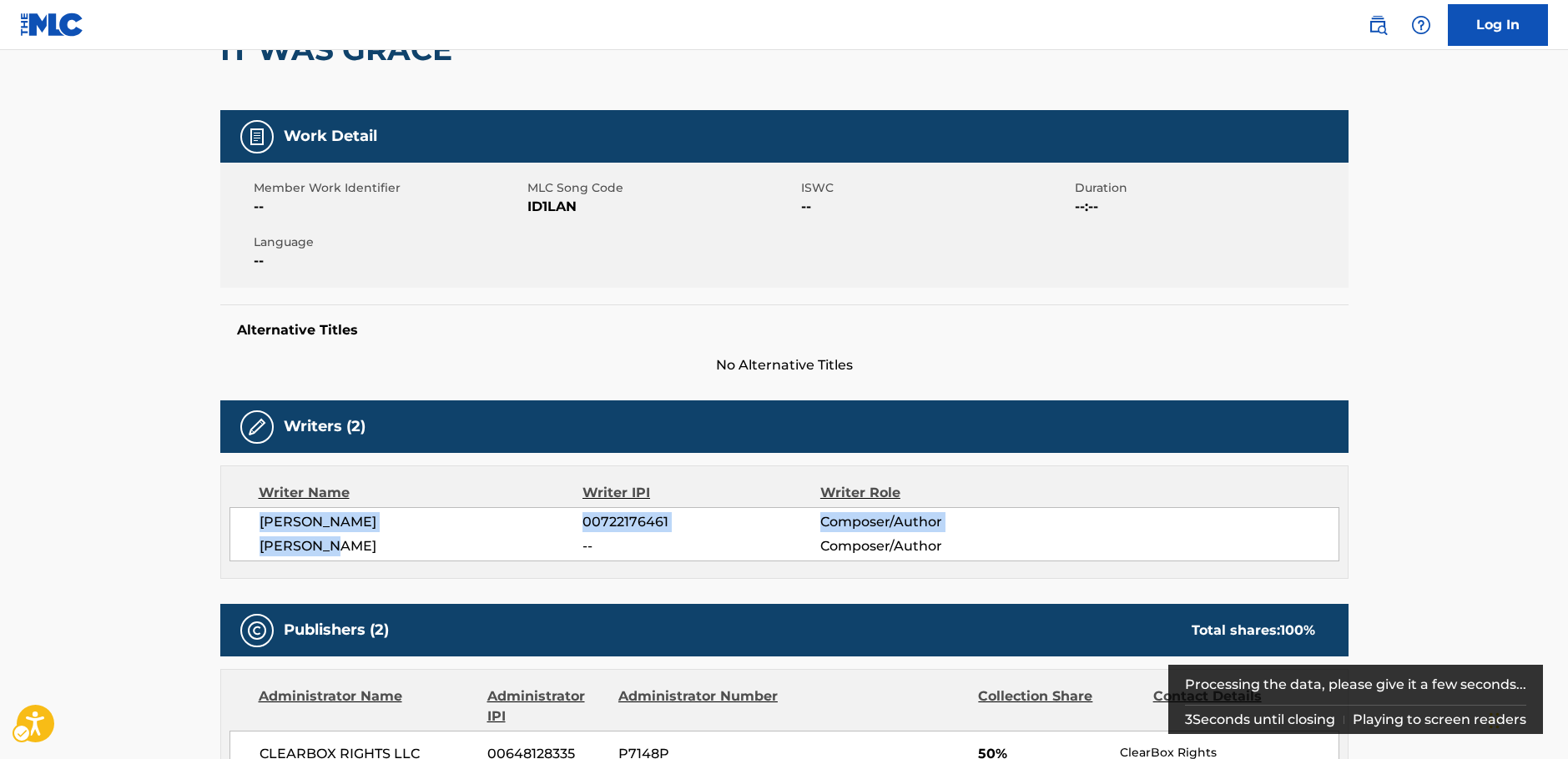
copy div "[PERSON_NAME] 00722176461 Composer/Author [PERSON_NAME]"
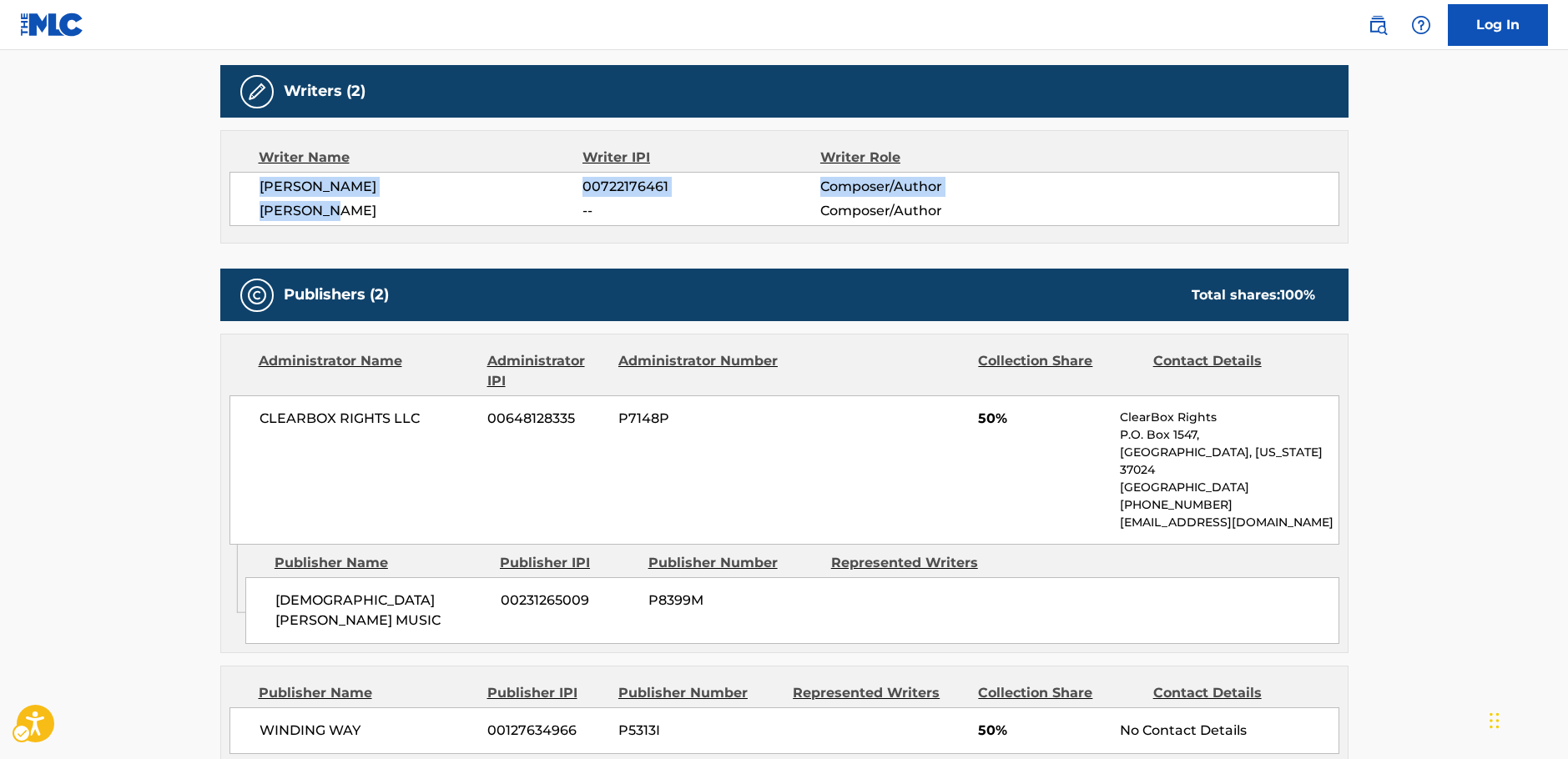
scroll to position [604, 0]
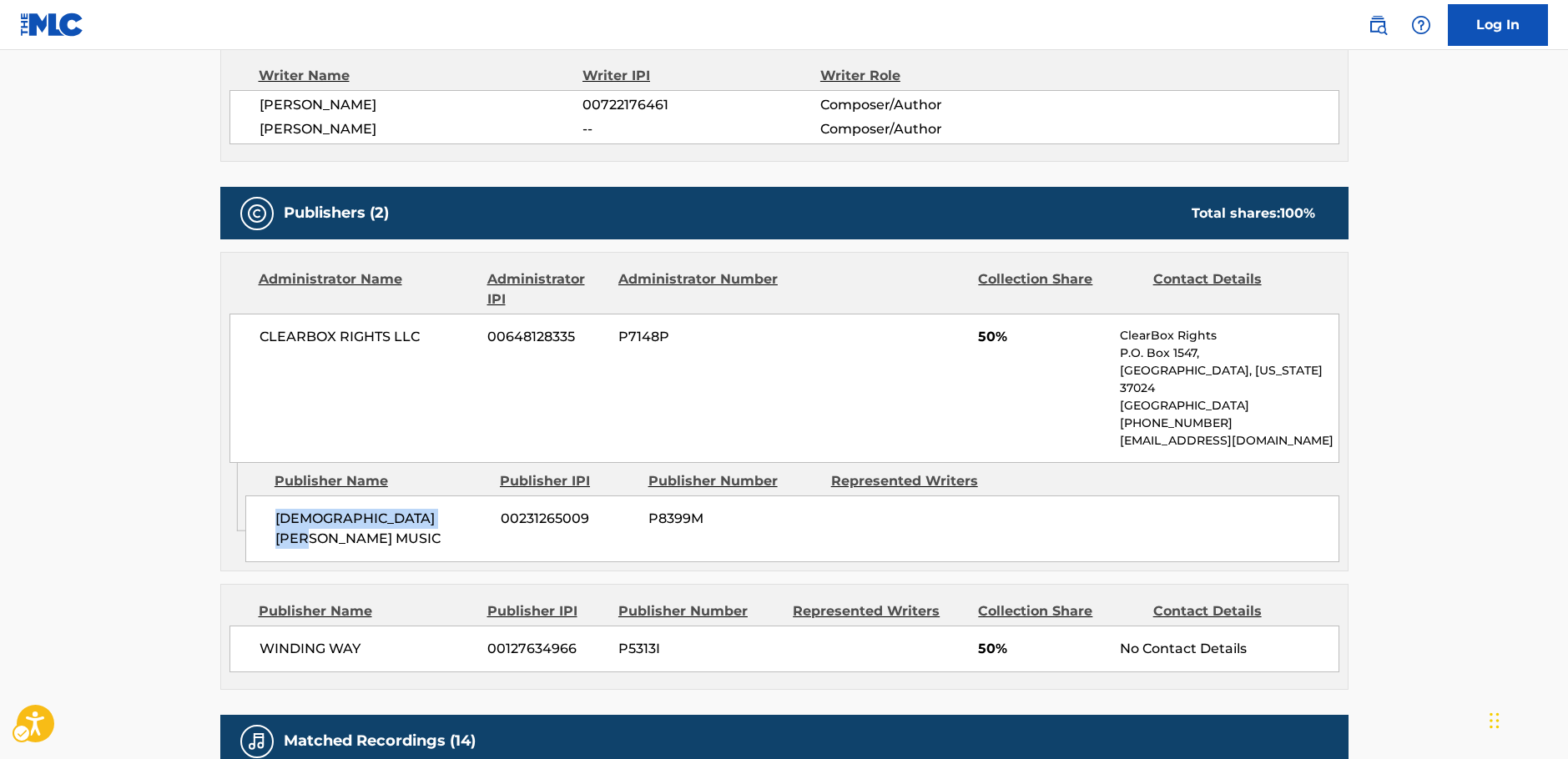
drag, startPoint x: 434, startPoint y: 508, endPoint x: 273, endPoint y: 522, distance: 161.6
click at [273, 522] on div "[DEMOGRAPHIC_DATA][PERSON_NAME] MUSIC 00231265009 P8399M" at bounding box center [792, 528] width 1094 height 66
copy span "[DEMOGRAPHIC_DATA][PERSON_NAME] MUSIC"
drag, startPoint x: 424, startPoint y: 332, endPoint x: 196, endPoint y: 352, distance: 228.9
click at [205, 350] on div "< Back to public search results Copy work link IT WAS GRACE Work Detail Member …" at bounding box center [784, 399] width 1169 height 1822
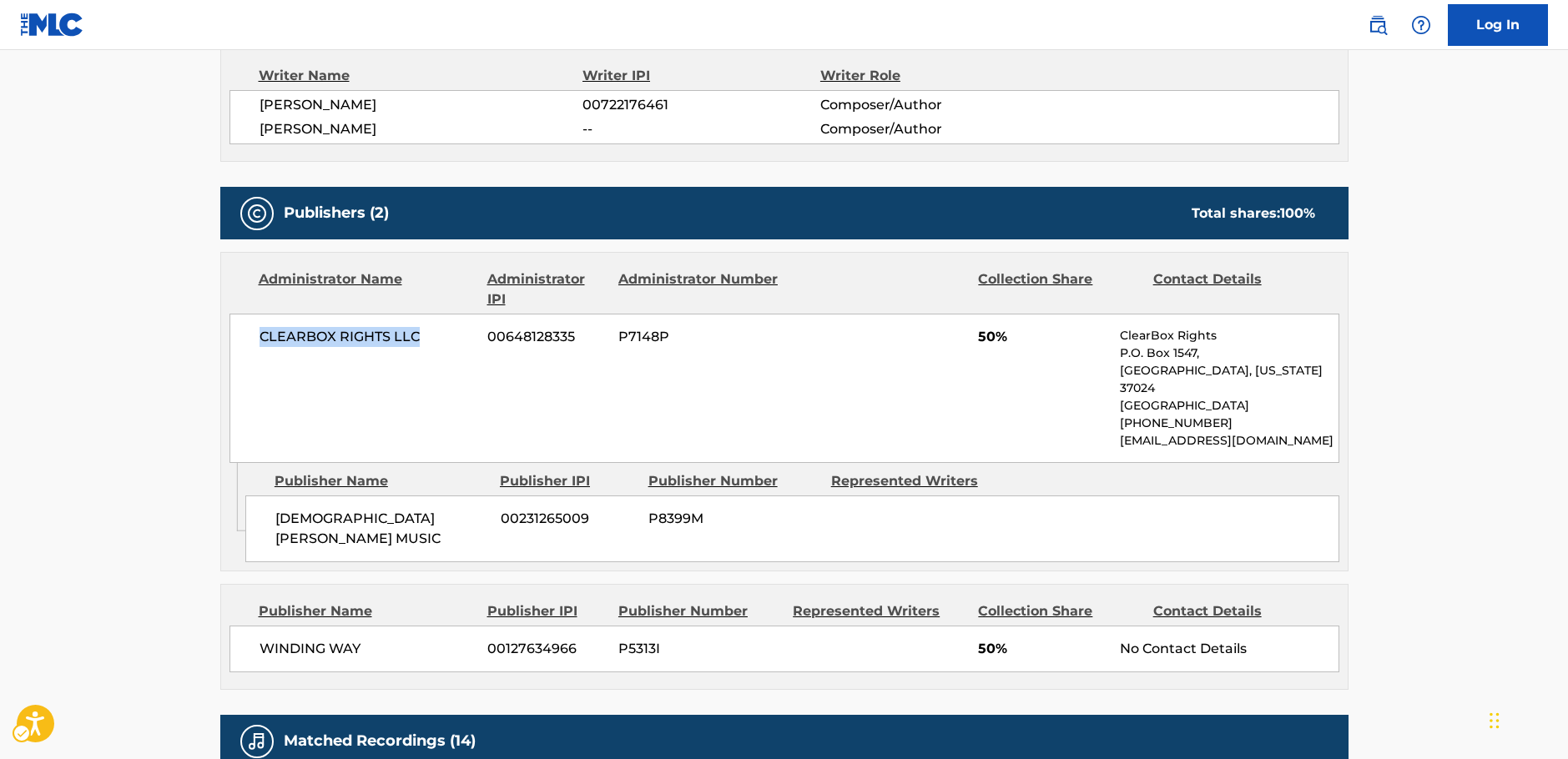
copy span "CLEARBOX RIGHTS LLC"
drag, startPoint x: 416, startPoint y: 616, endPoint x: 0, endPoint y: 609, distance: 416.1
click at [224, 620] on div "Publisher Name Publisher IPI Publisher Number Represented Writers Collection Sh…" at bounding box center [784, 637] width 1126 height 104
copy span "WINDING WAY"
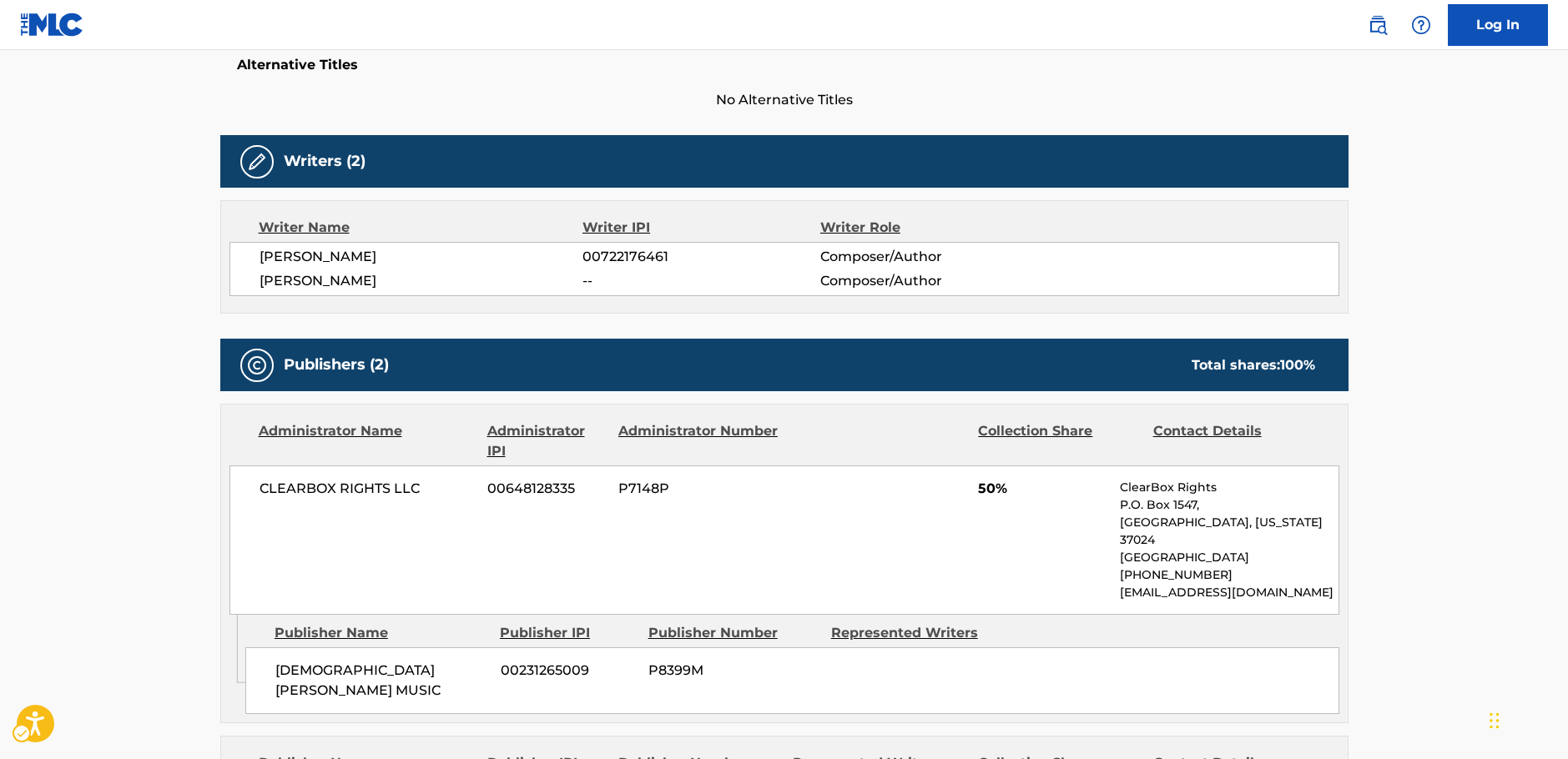
scroll to position [270, 0]
